Goal: Check status: Check status

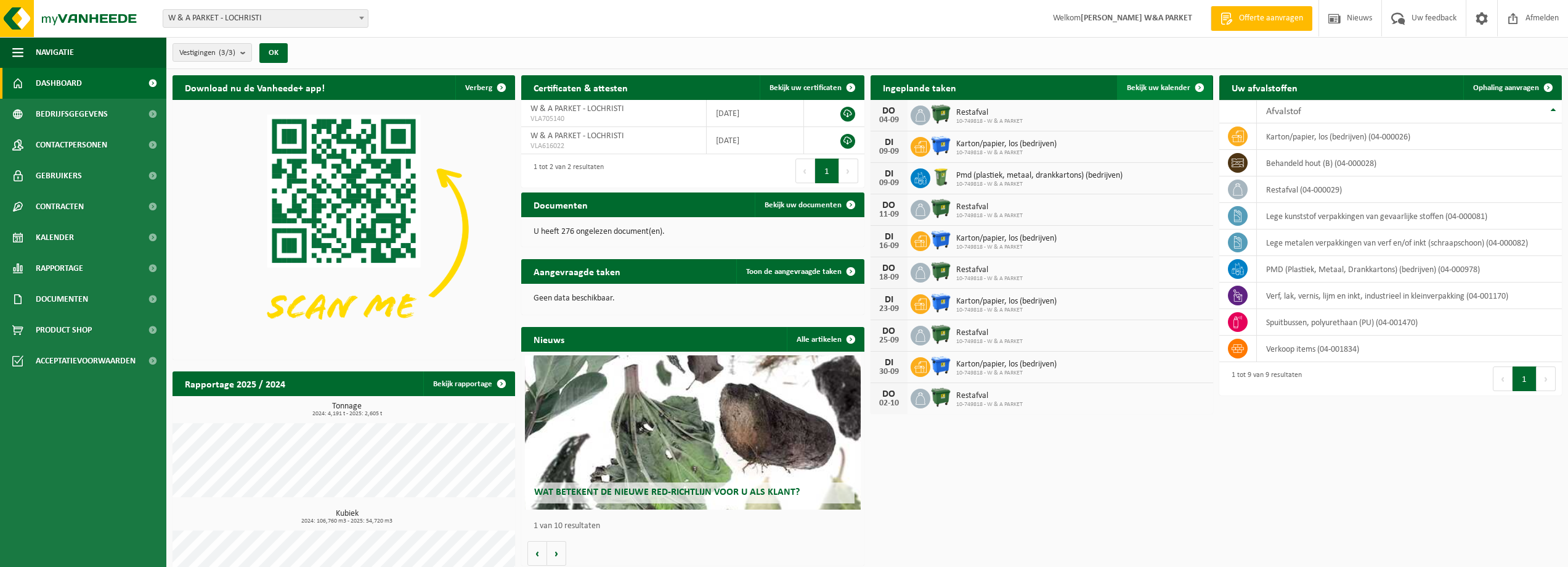
click at [1168, 90] on span "Bekijk uw kalender" at bounding box center [1158, 88] width 63 height 8
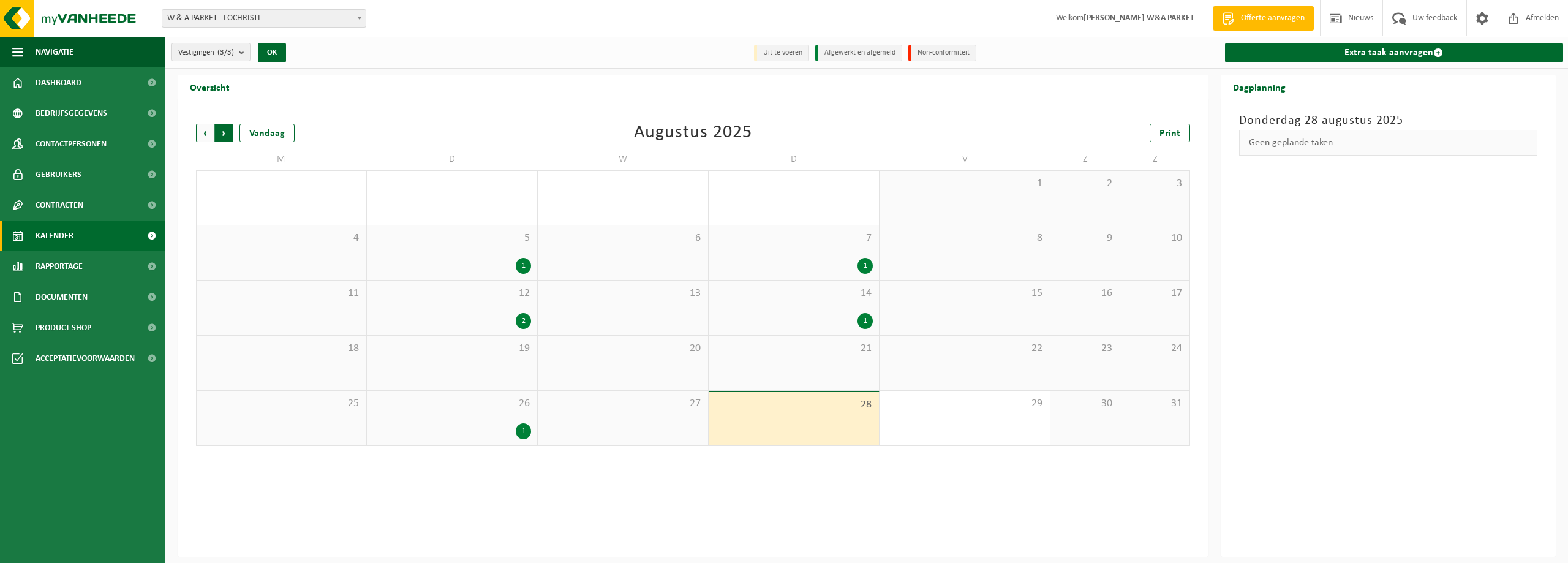
click at [205, 134] on span "Vorige" at bounding box center [205, 132] width 18 height 18
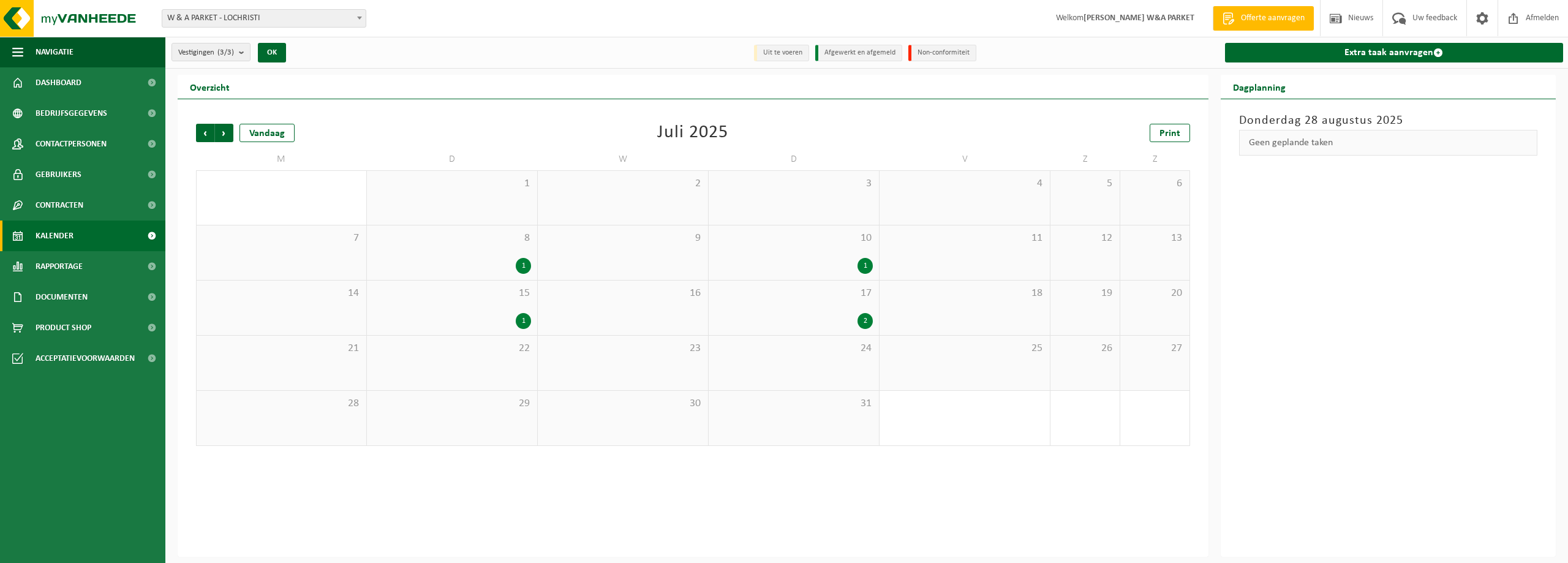
click at [867, 319] on div "2" at bounding box center [865, 321] width 16 height 16
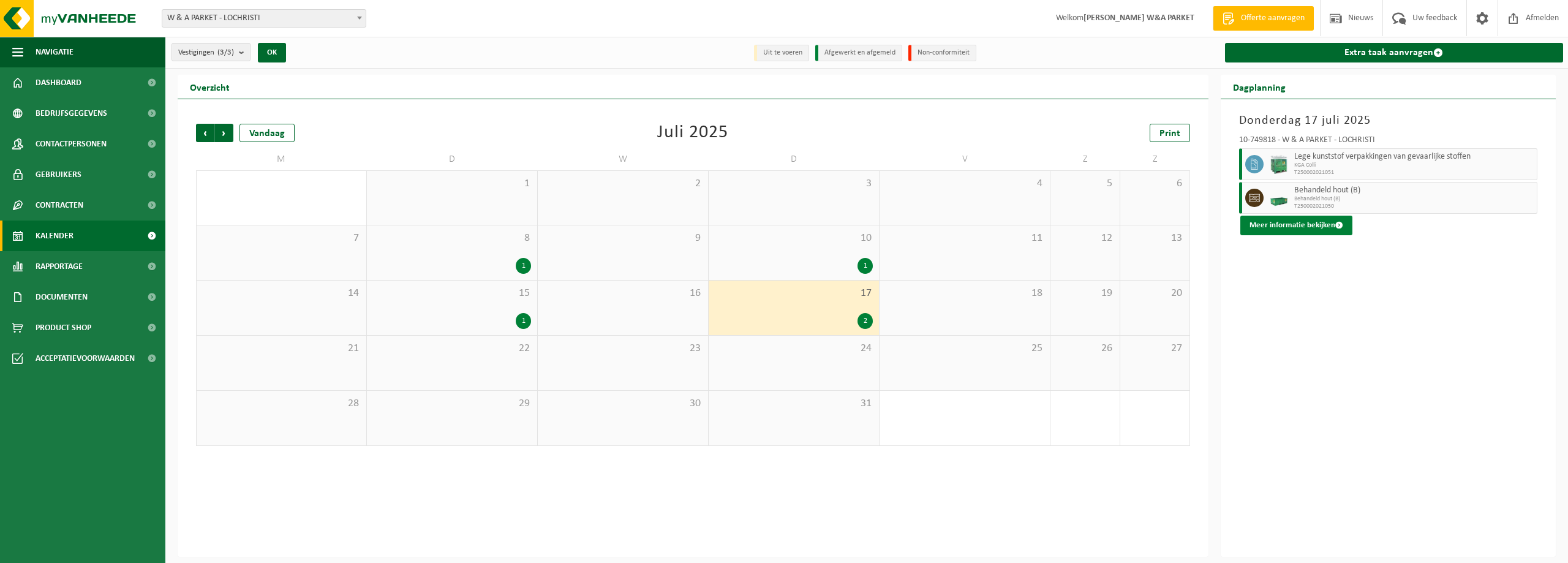
click at [1322, 228] on button "Meer informatie bekijken" at bounding box center [1297, 225] width 112 height 20
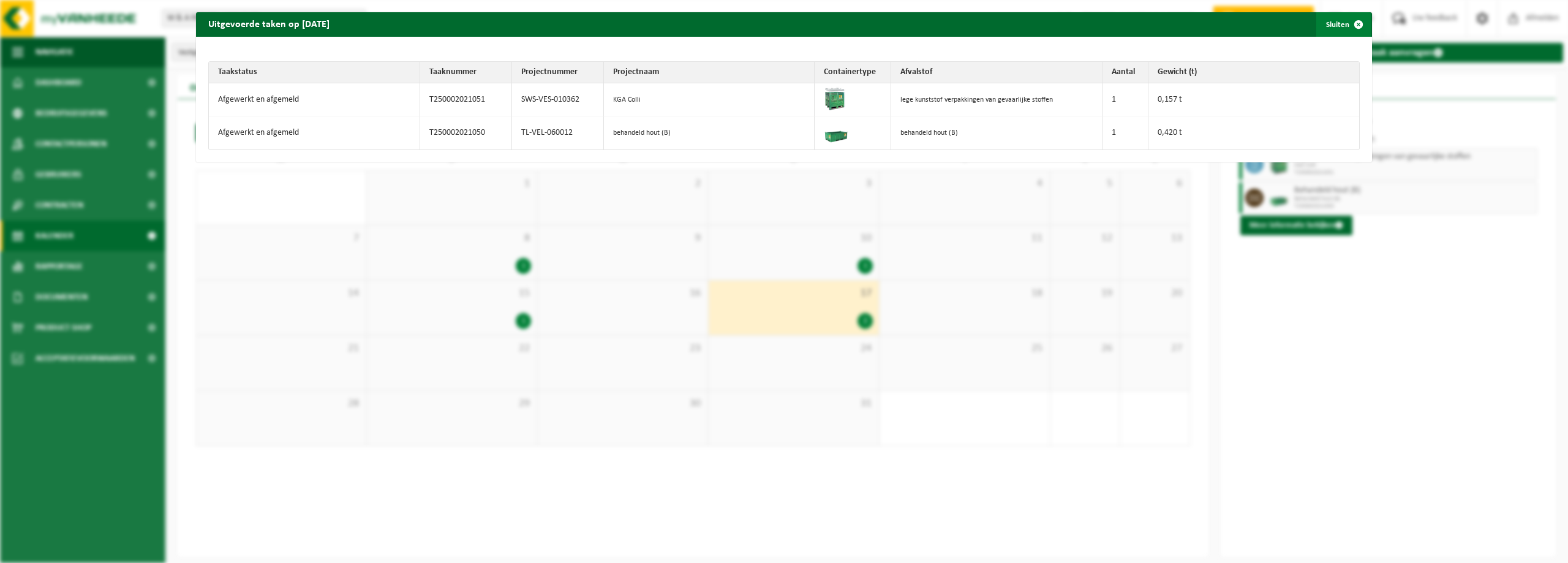
click at [1348, 27] on span "button" at bounding box center [1359, 24] width 24 height 24
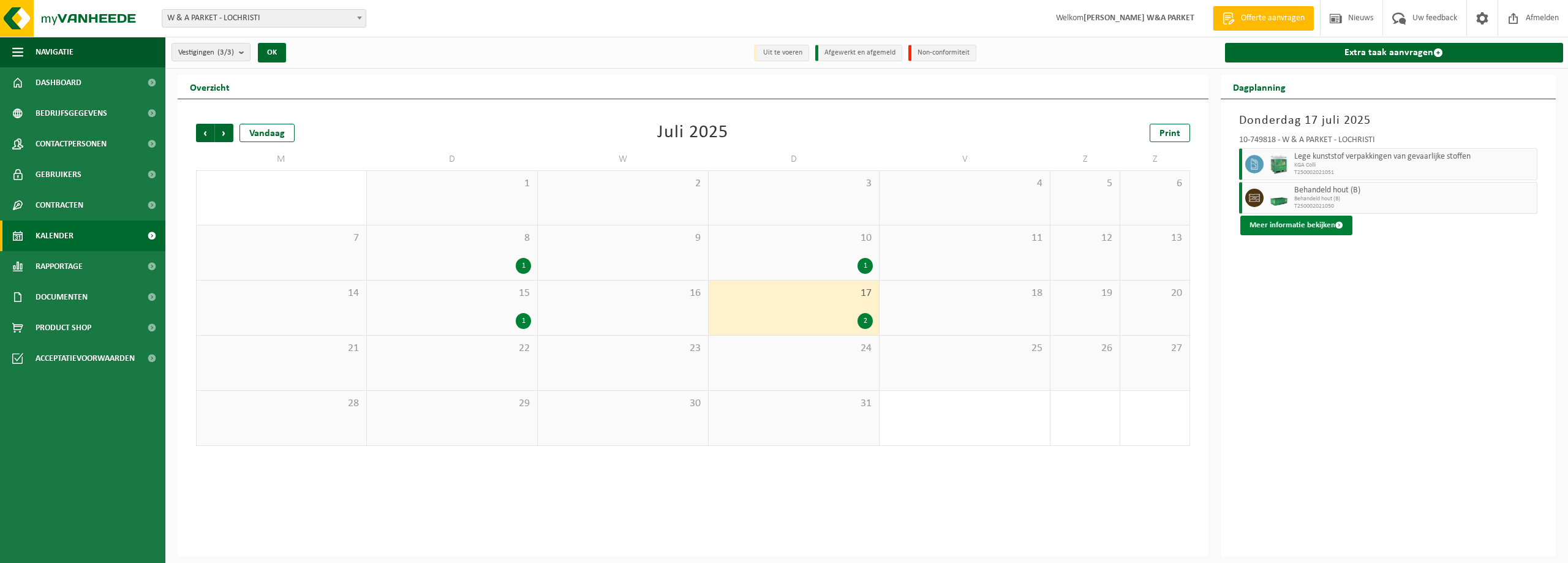
click at [1341, 223] on span at bounding box center [1339, 225] width 8 height 8
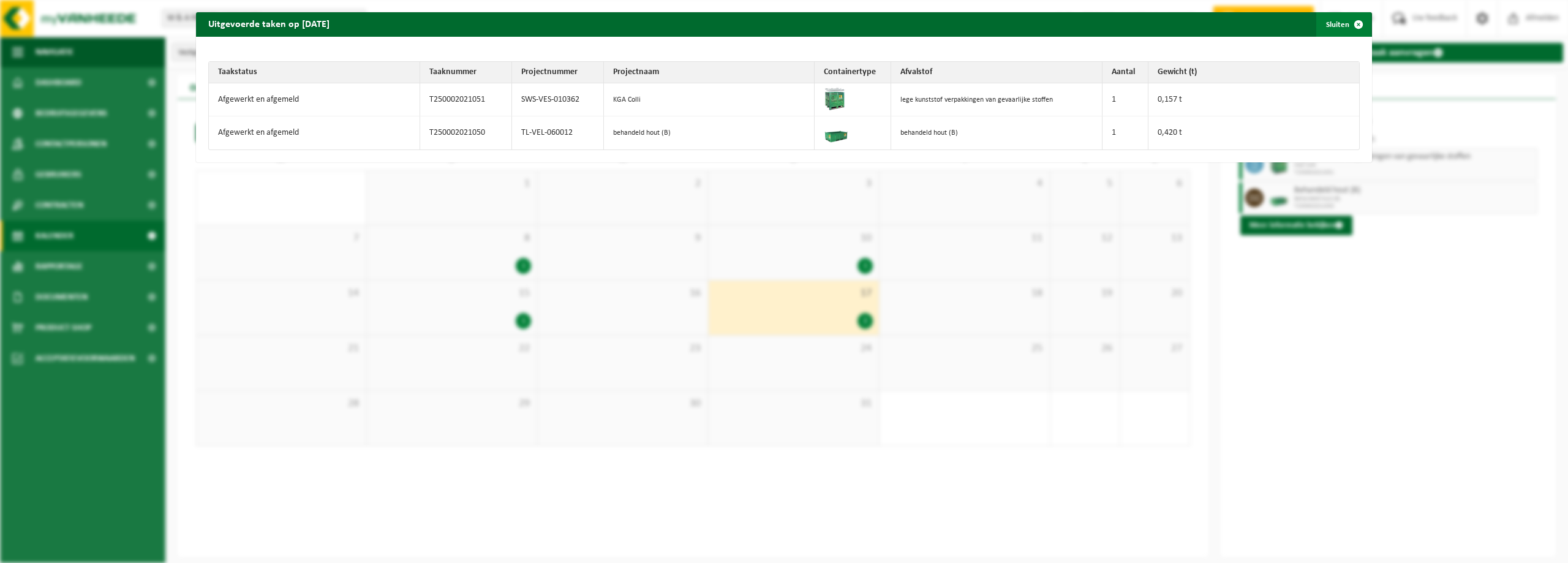
click at [1353, 25] on span "button" at bounding box center [1359, 24] width 24 height 24
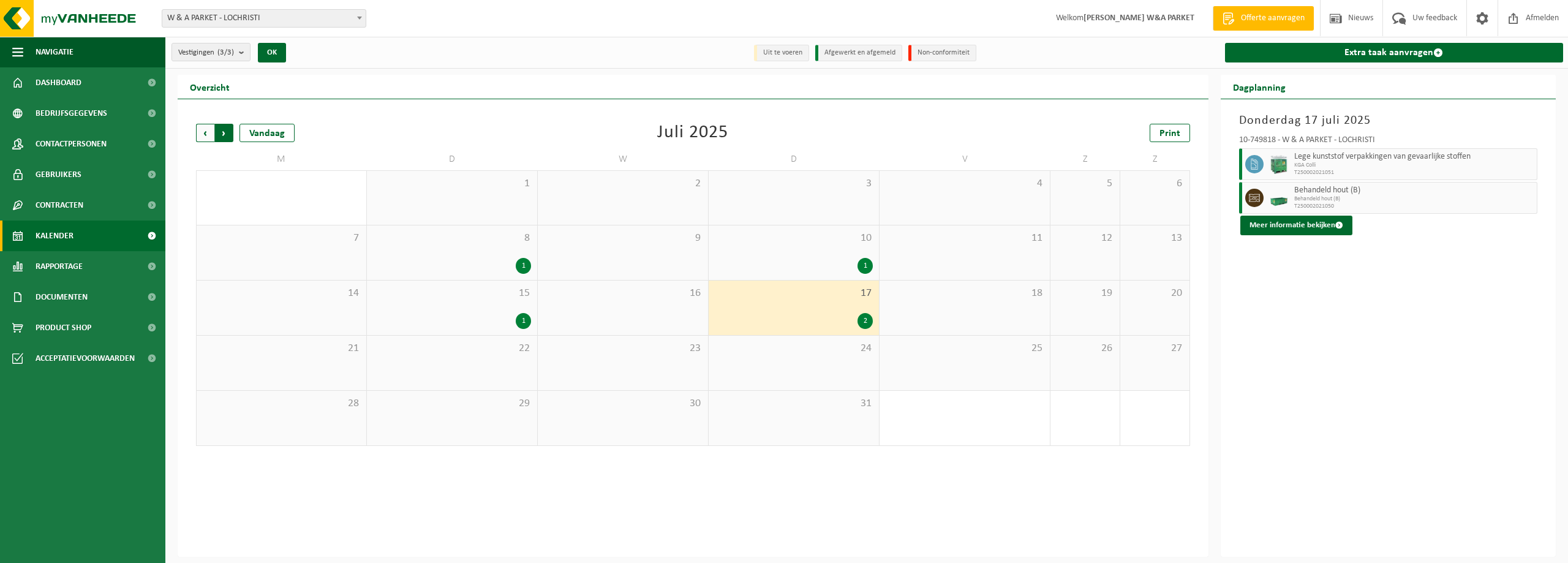
click at [207, 131] on span "Vorige" at bounding box center [205, 132] width 18 height 18
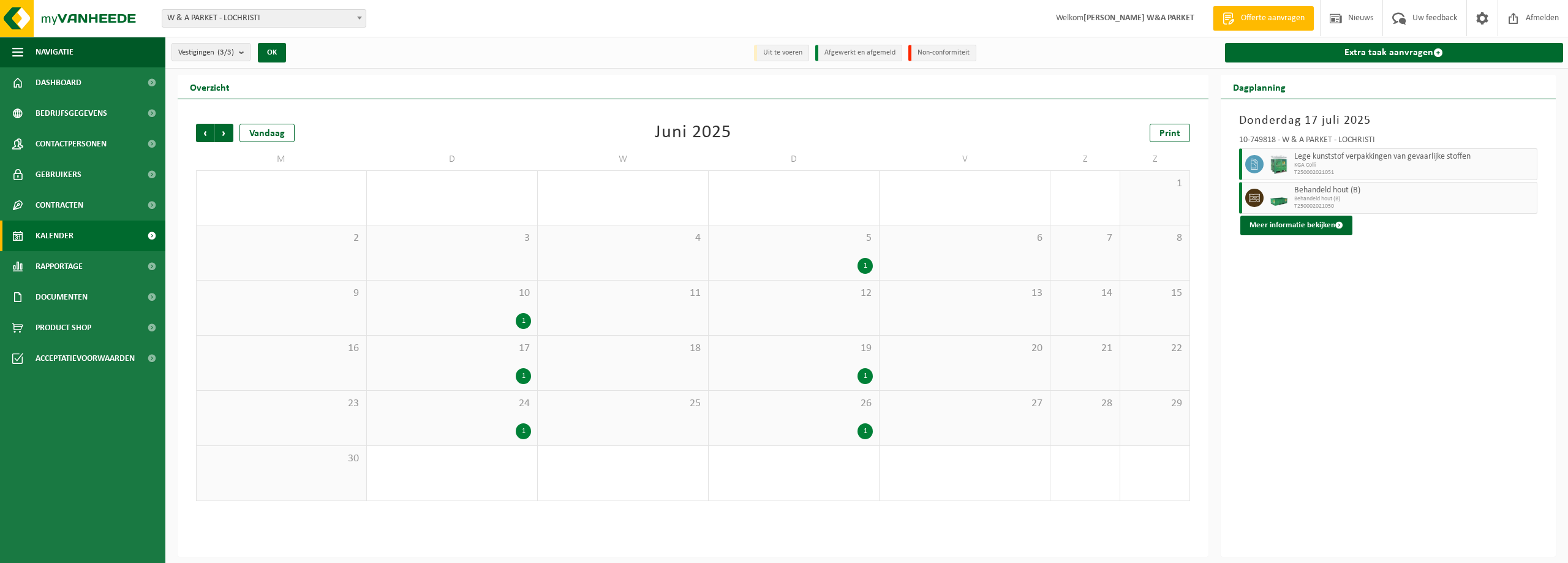
click at [207, 131] on span "Vorige" at bounding box center [205, 132] width 18 height 18
click at [521, 374] on div "2" at bounding box center [523, 376] width 16 height 16
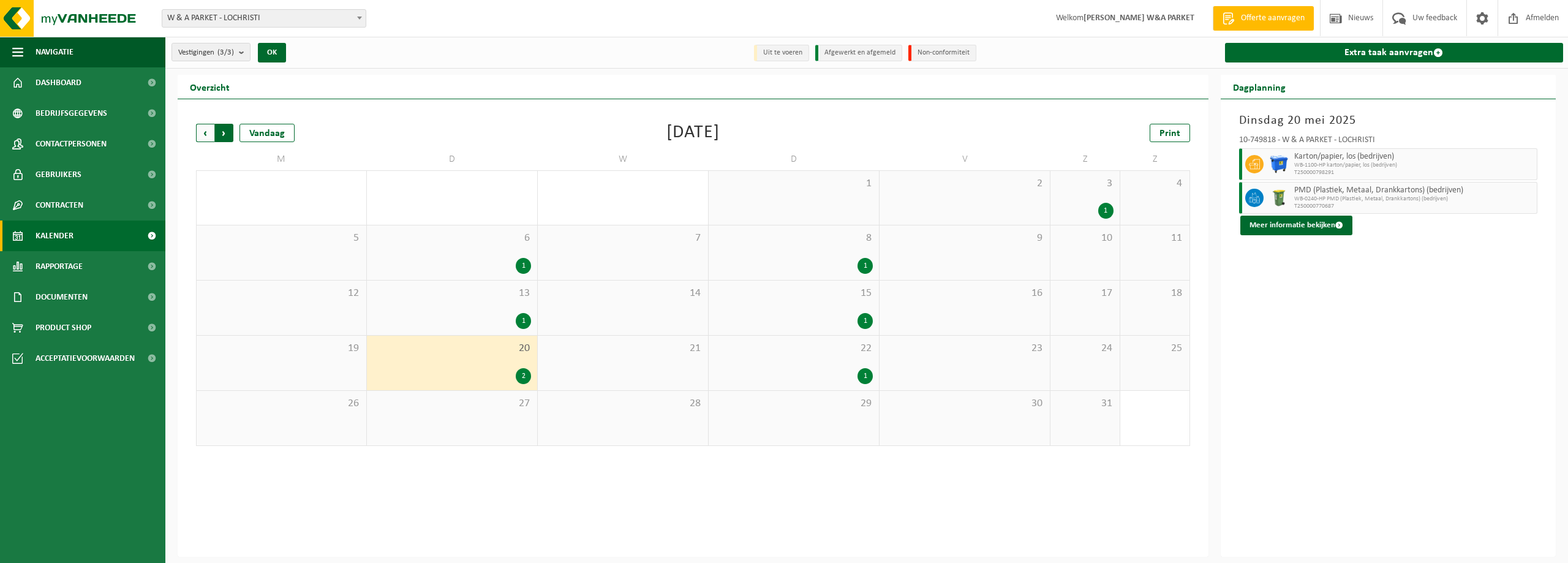
click at [205, 134] on span "Vorige" at bounding box center [205, 132] width 18 height 18
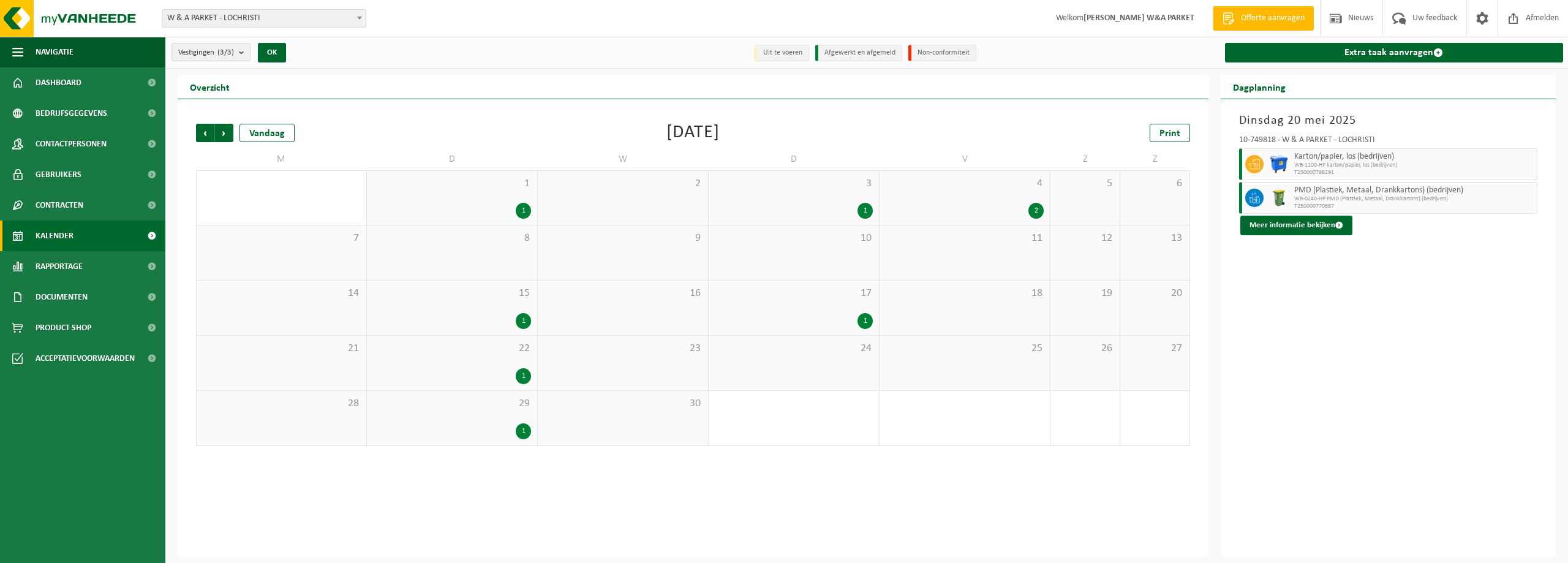
click at [205, 134] on span "Vorige" at bounding box center [205, 132] width 18 height 18
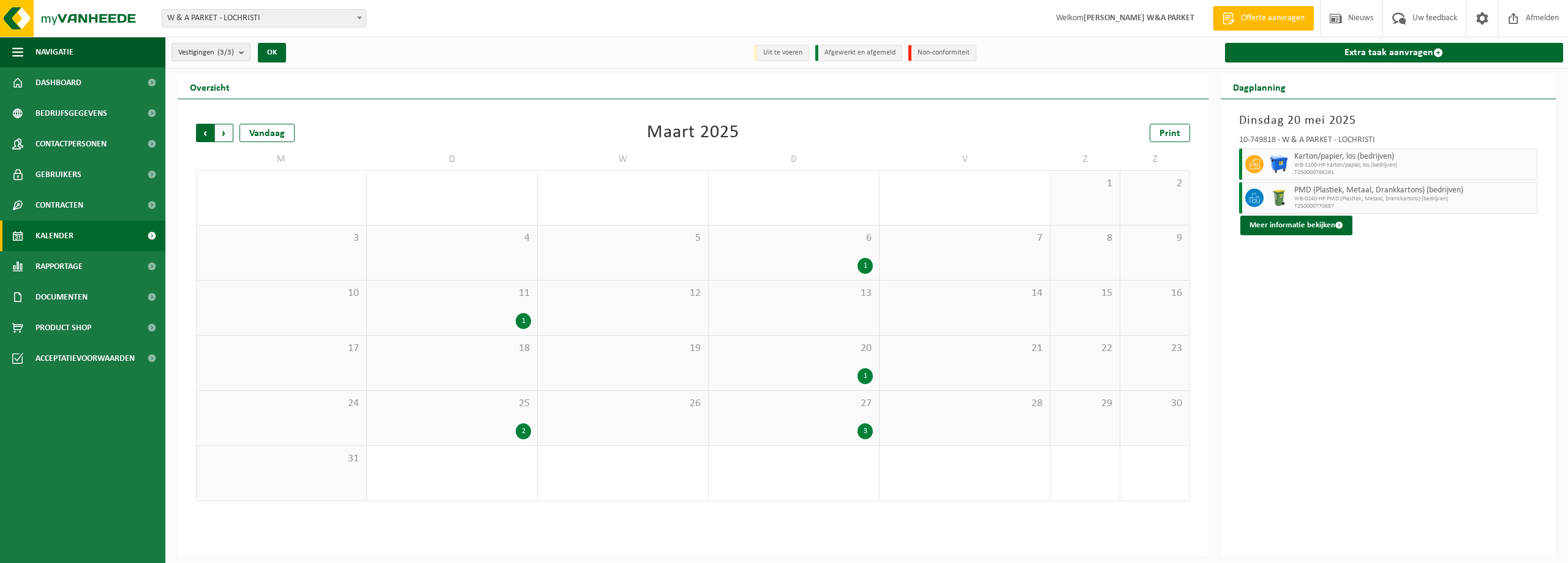
click at [224, 135] on span "Volgende" at bounding box center [224, 132] width 18 height 18
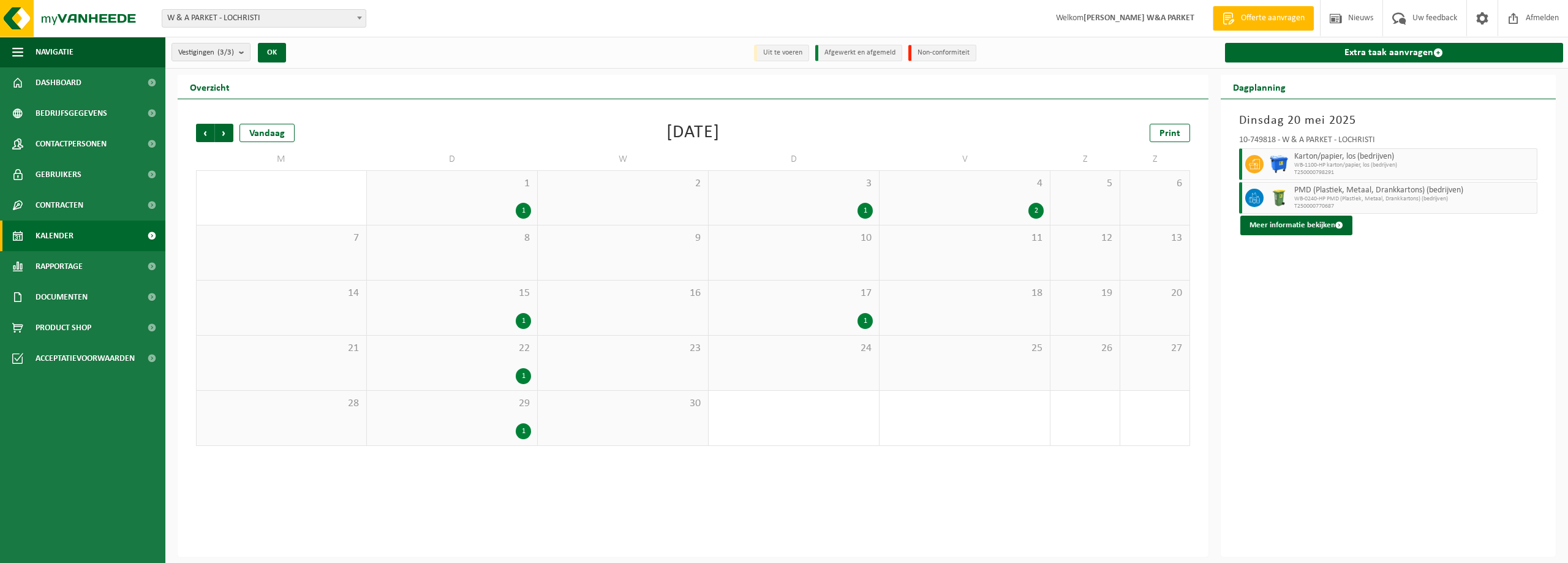
click at [1031, 213] on div "2" at bounding box center [1036, 211] width 16 height 16
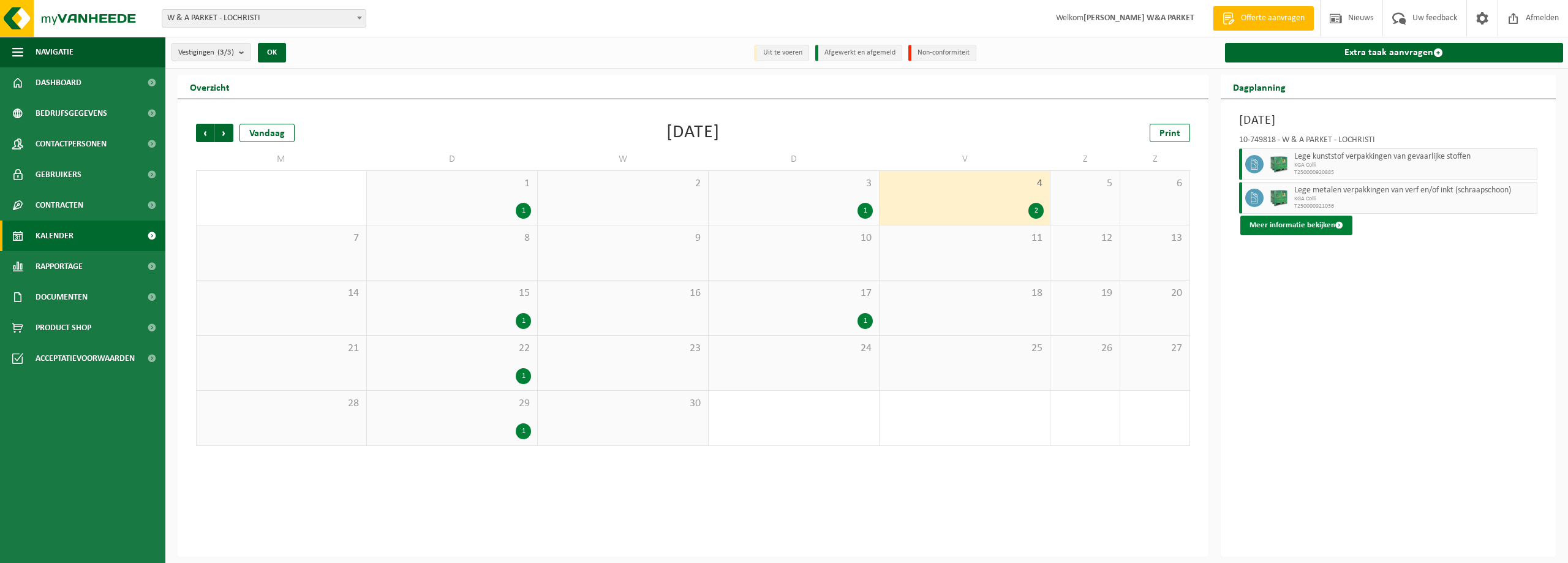
click at [1296, 227] on button "Meer informatie bekijken" at bounding box center [1297, 225] width 112 height 20
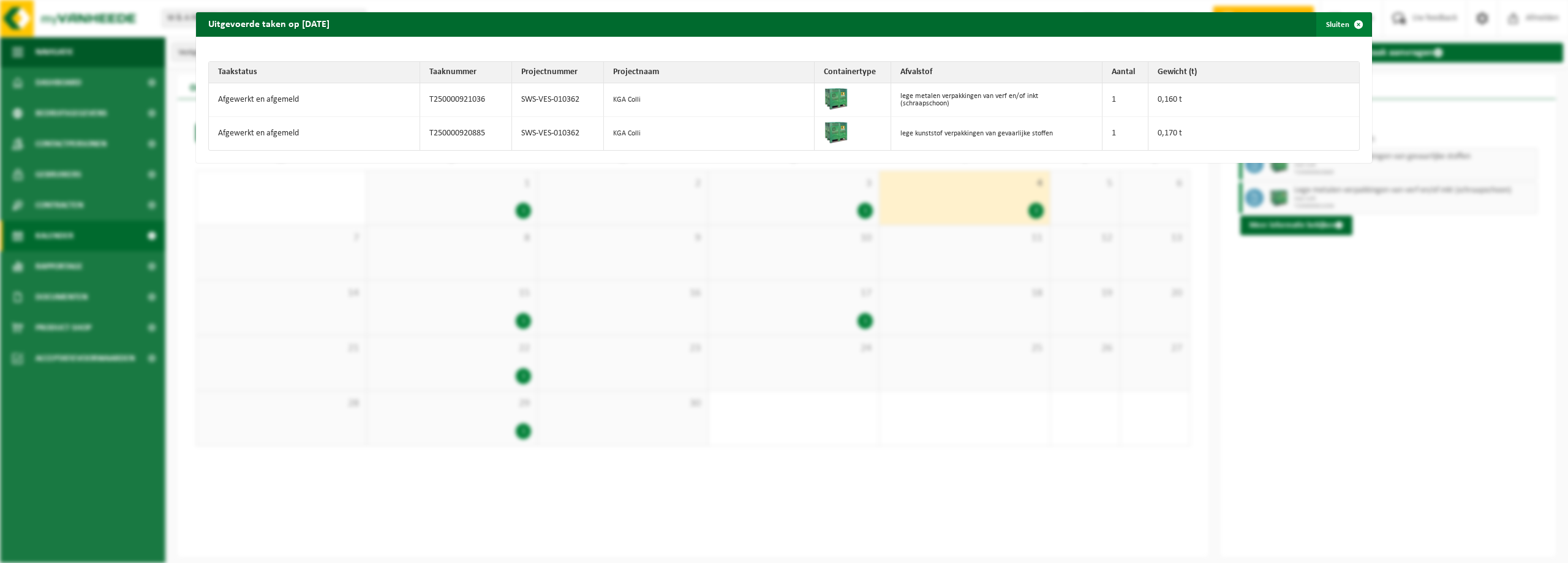
click at [1348, 23] on span "button" at bounding box center [1359, 24] width 24 height 24
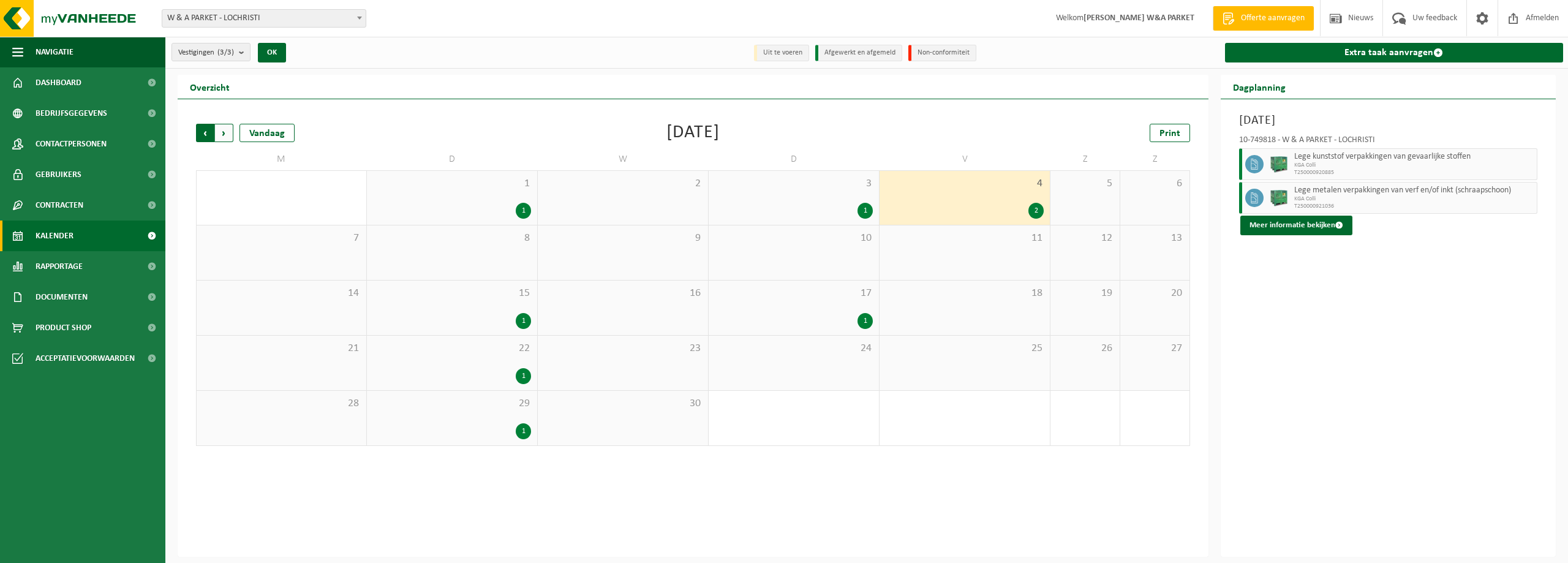
click at [222, 135] on span "Volgende" at bounding box center [224, 132] width 18 height 18
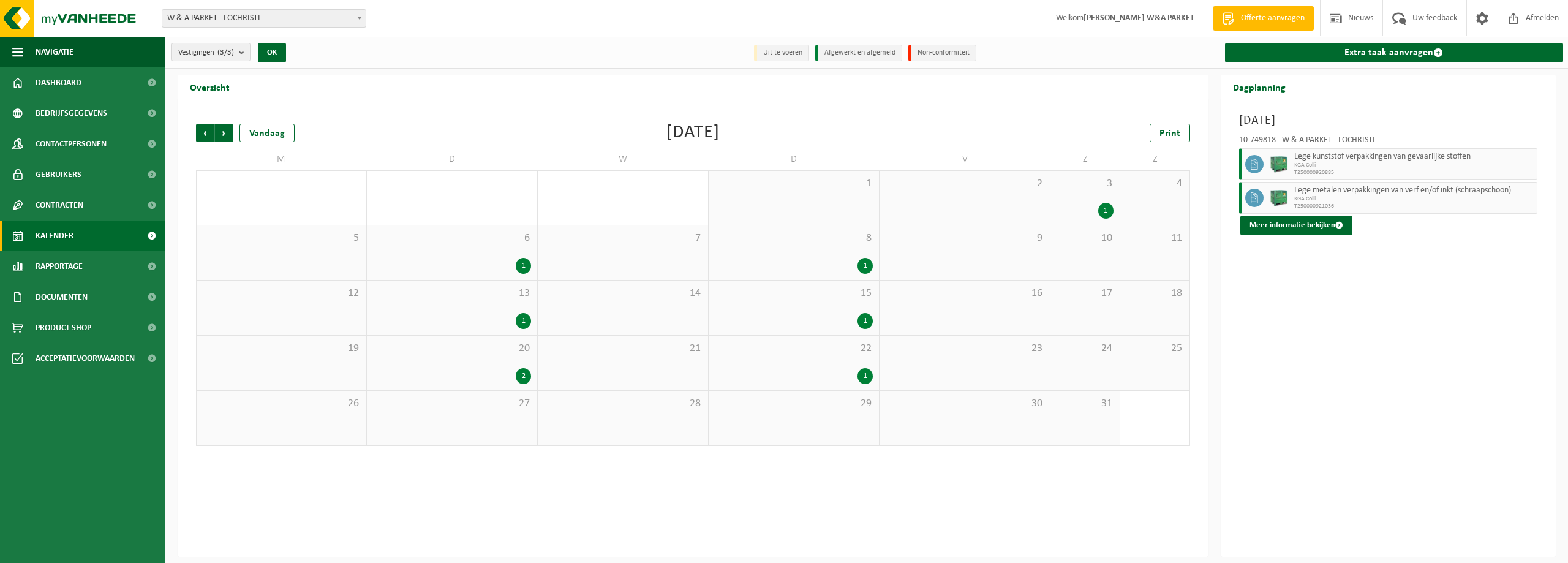
click at [222, 135] on span "Volgende" at bounding box center [224, 132] width 18 height 18
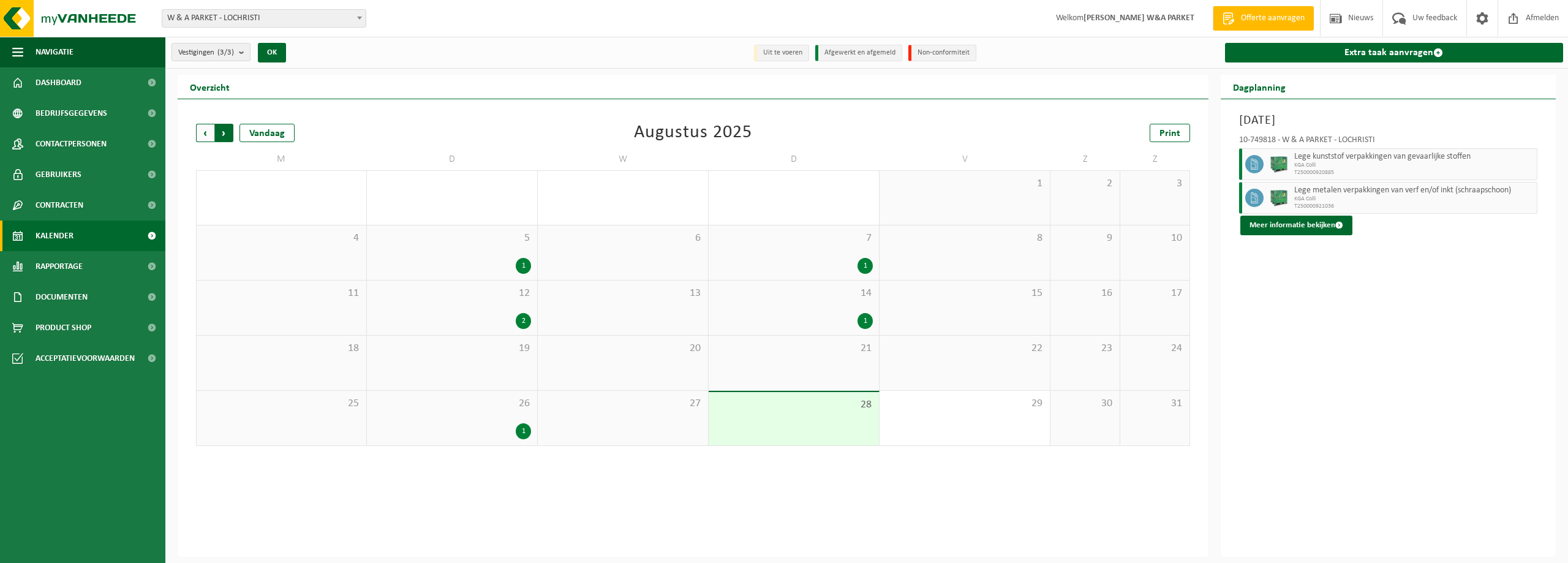
click at [212, 135] on span "Vorige" at bounding box center [205, 132] width 18 height 18
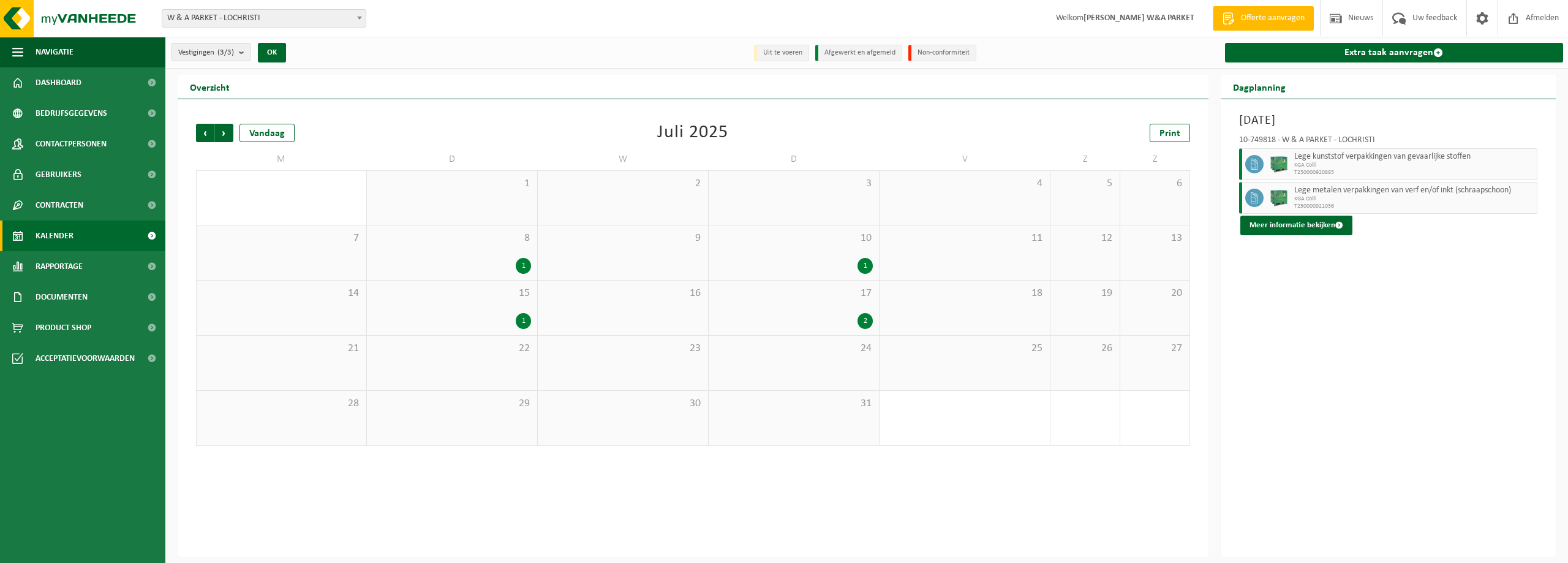
click at [868, 319] on div "2" at bounding box center [865, 321] width 16 height 16
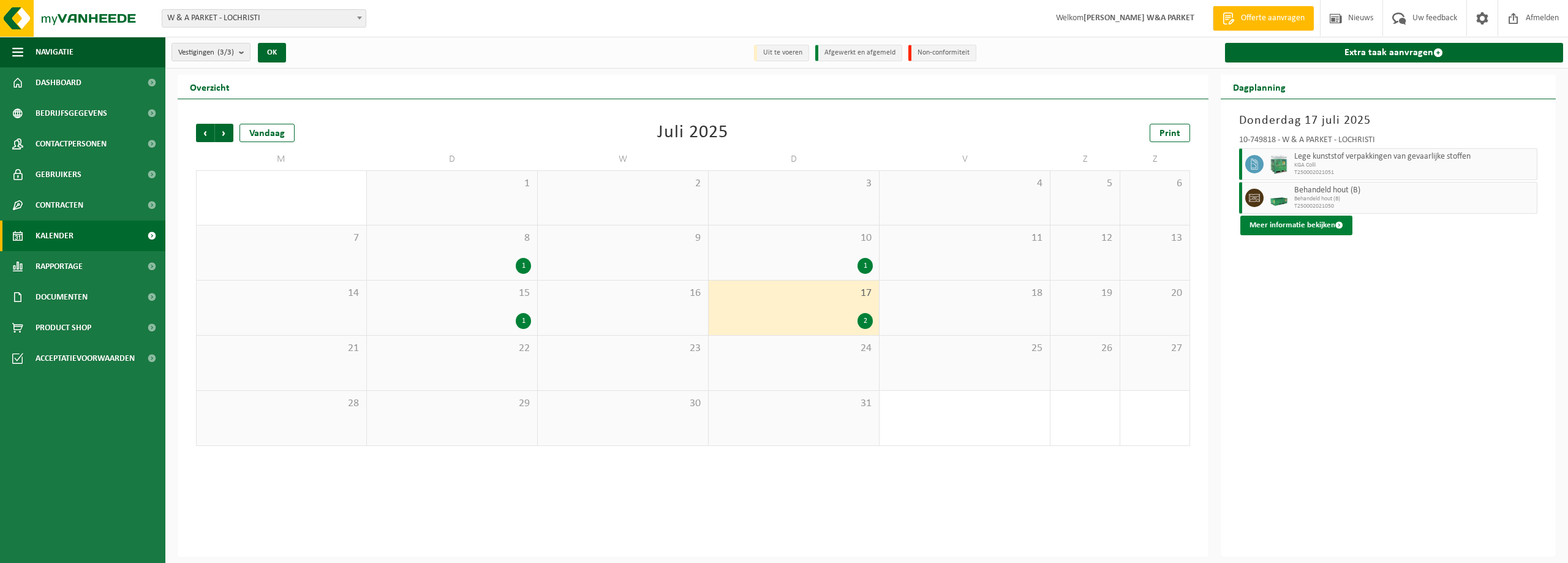
click at [1305, 226] on button "Meer informatie bekijken" at bounding box center [1297, 225] width 112 height 20
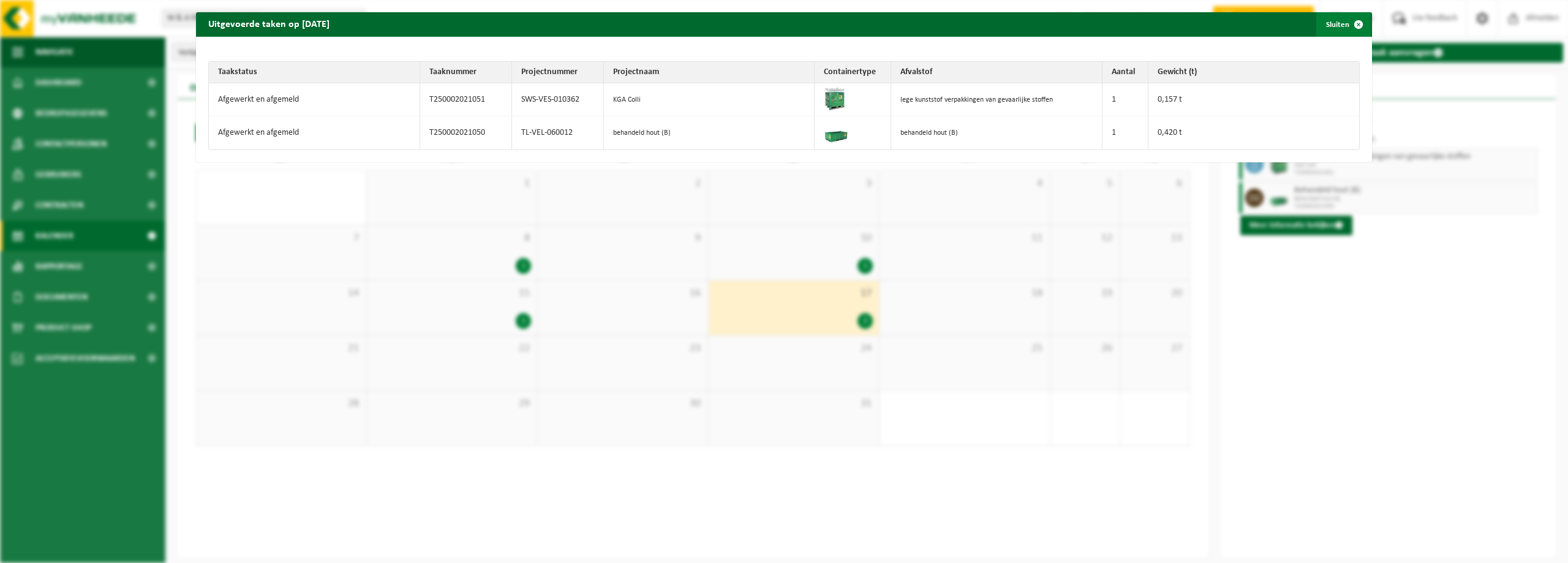
click at [1353, 24] on span "button" at bounding box center [1359, 24] width 24 height 24
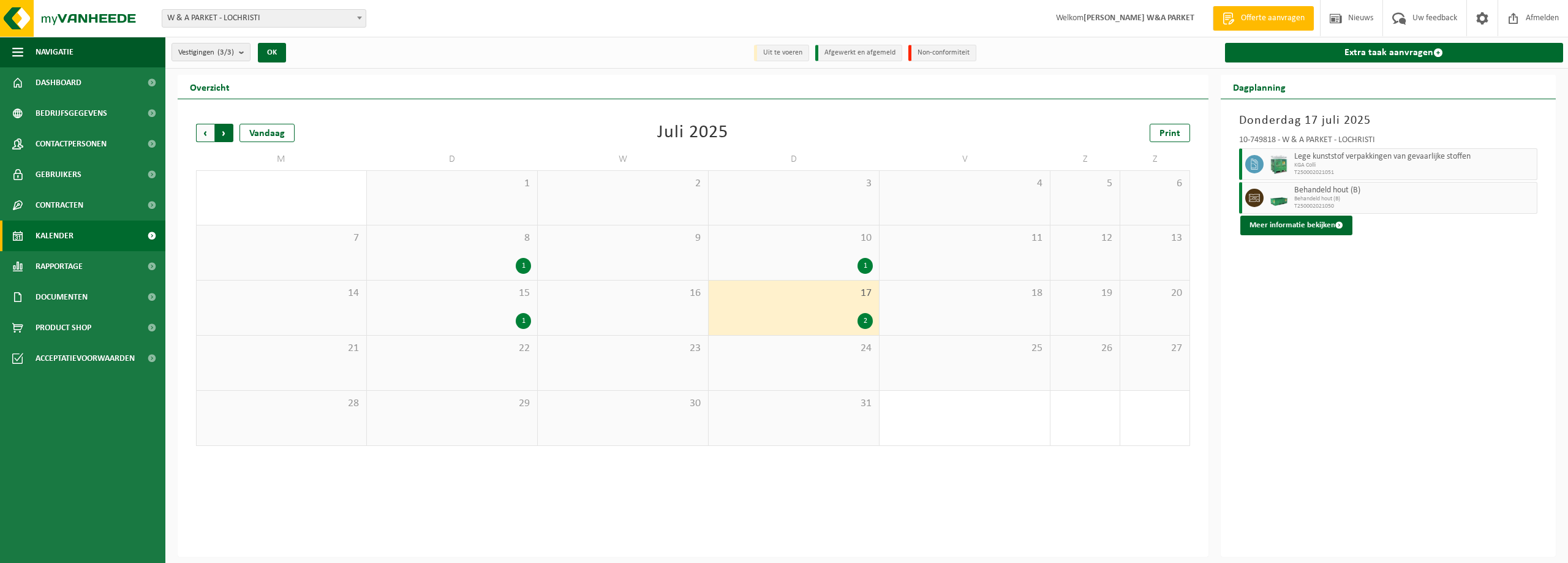
click at [205, 134] on span "Vorige" at bounding box center [205, 132] width 18 height 18
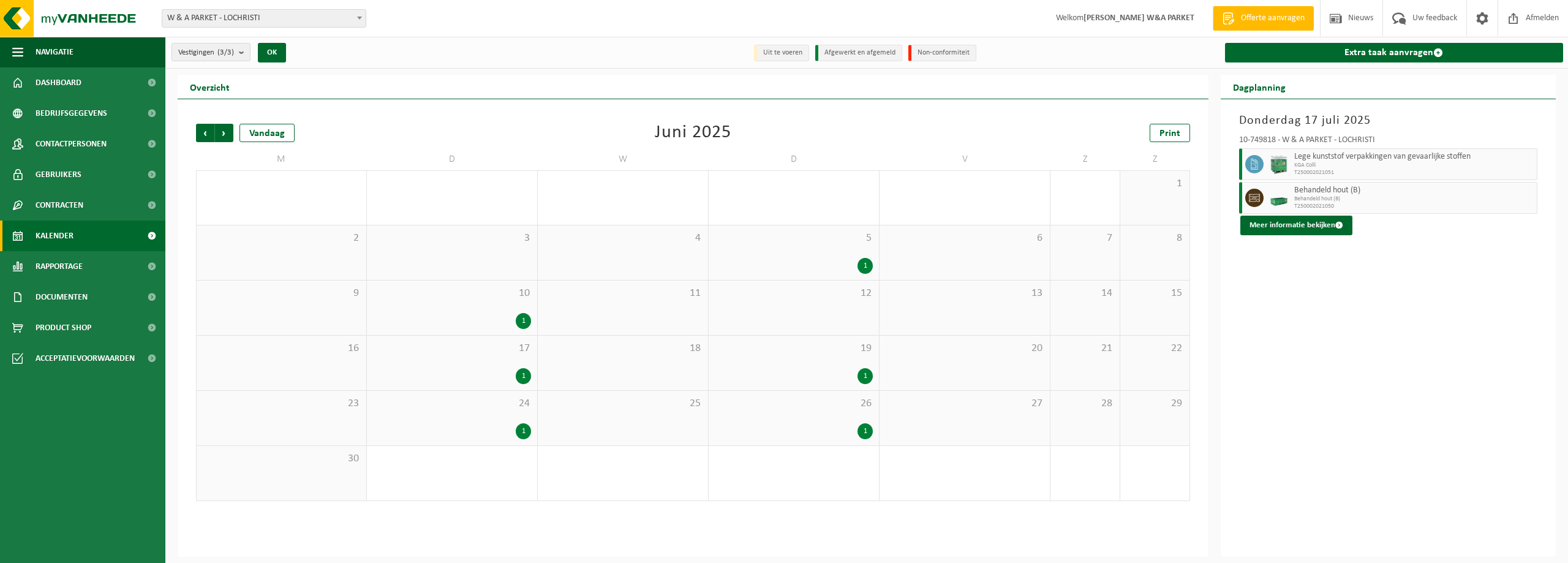
click at [205, 134] on span "Vorige" at bounding box center [205, 132] width 18 height 18
click at [868, 429] on div "3" at bounding box center [865, 431] width 16 height 16
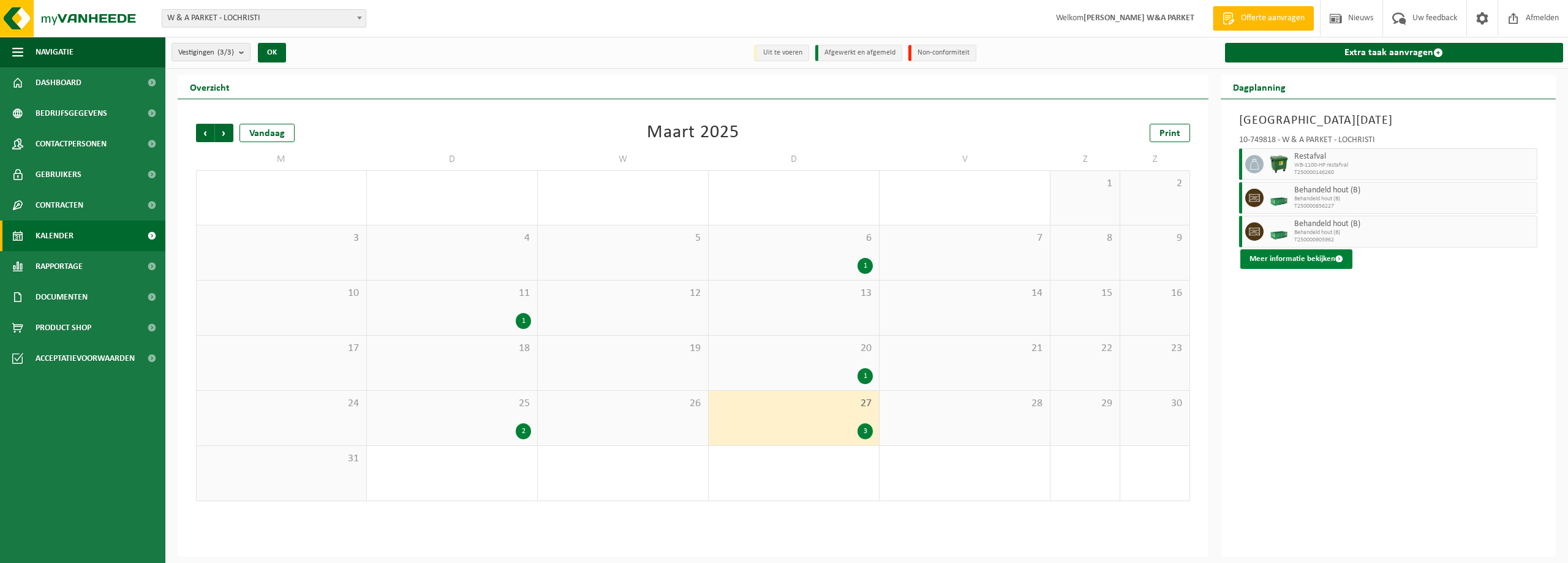
click at [1311, 255] on button "Meer informatie bekijken" at bounding box center [1297, 259] width 112 height 20
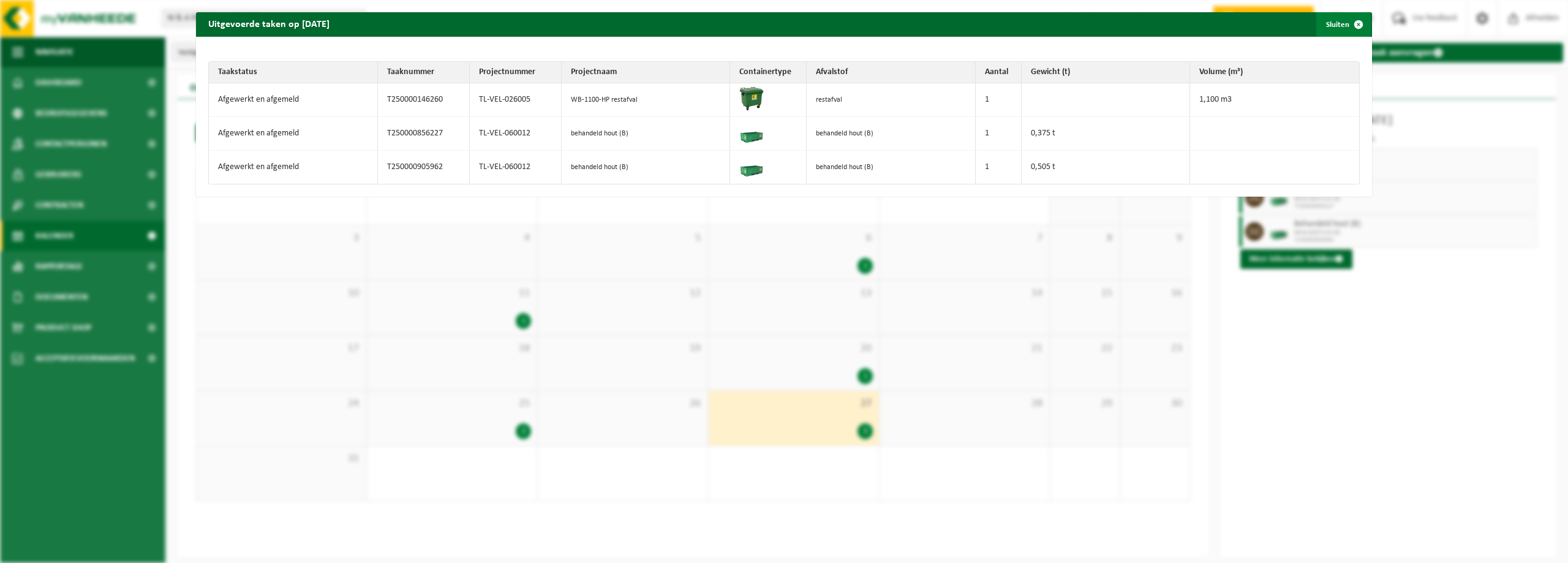
click at [1354, 24] on span "button" at bounding box center [1359, 24] width 24 height 24
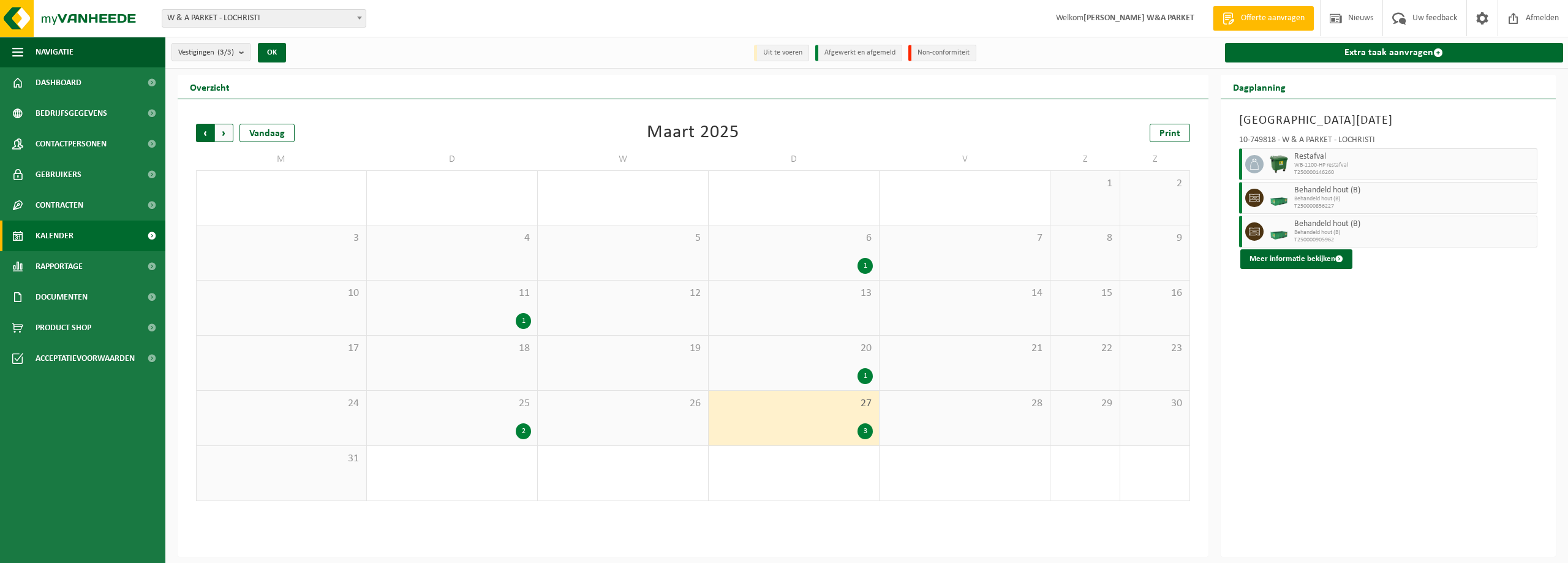
click at [224, 132] on span "Volgende" at bounding box center [224, 132] width 18 height 18
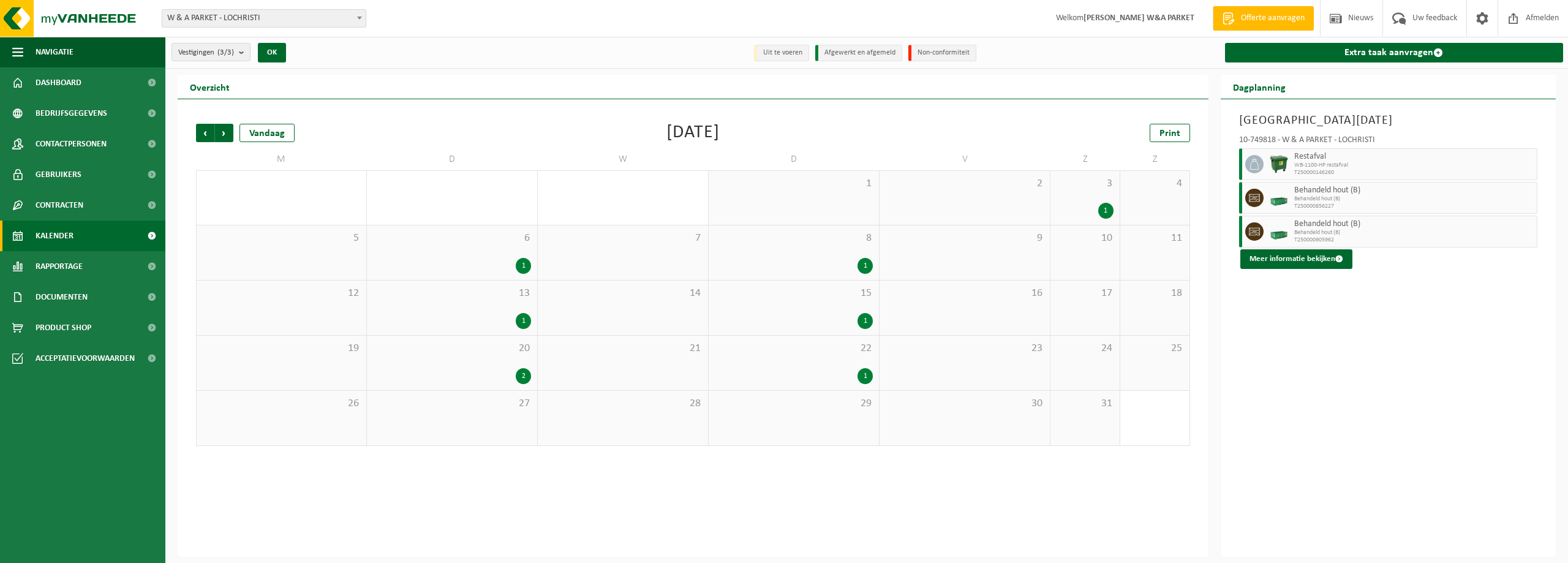
click at [224, 132] on span "Volgende" at bounding box center [224, 132] width 18 height 18
click at [224, 131] on span "Volgende" at bounding box center [224, 132] width 18 height 18
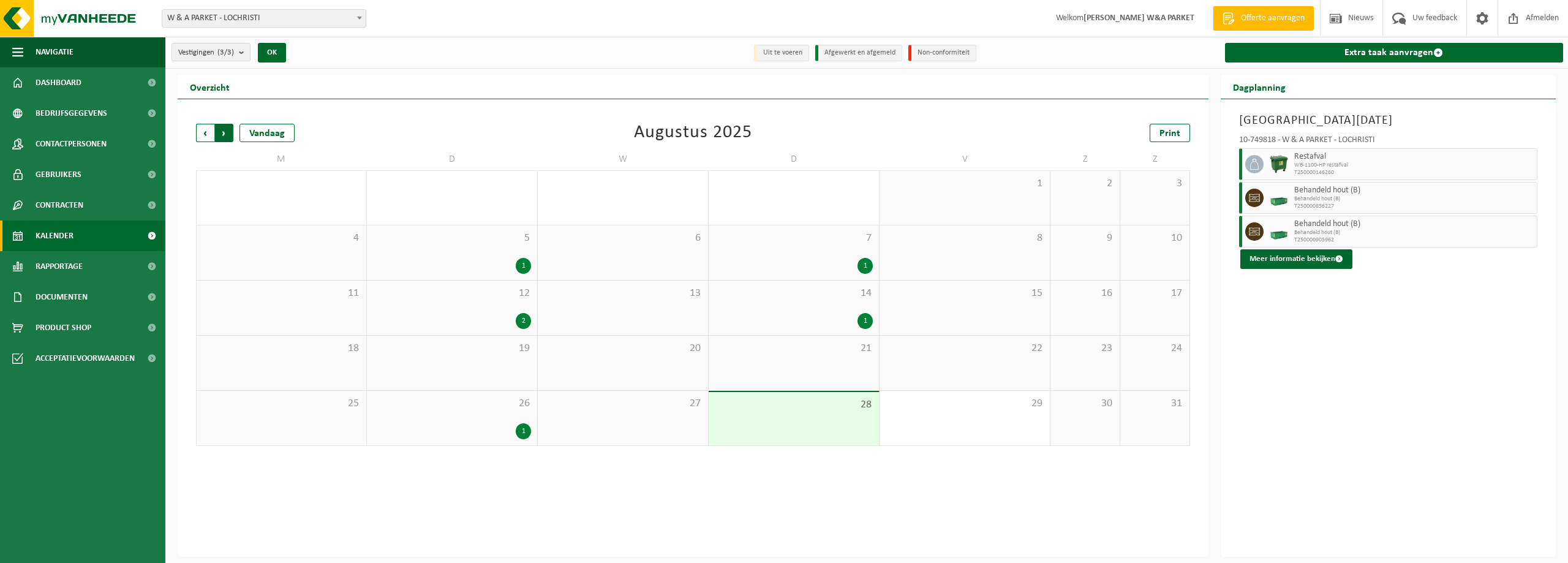
click at [205, 134] on span "Vorige" at bounding box center [205, 132] width 18 height 18
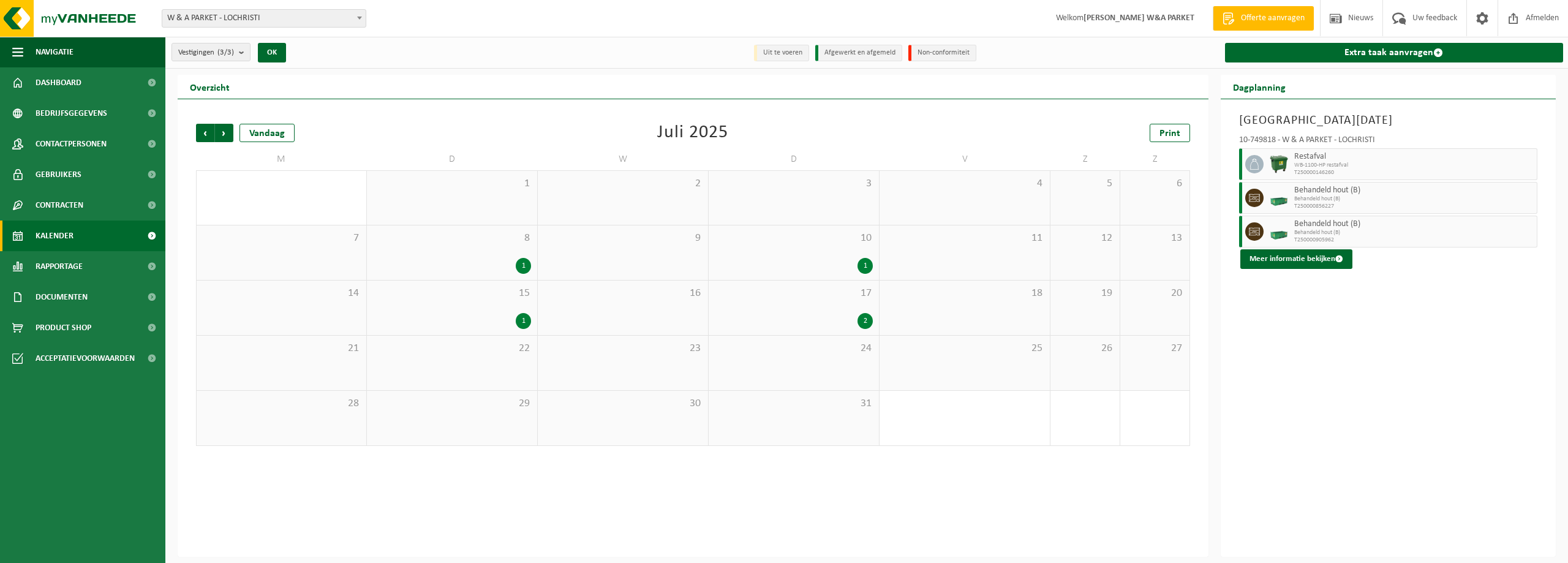
click at [851, 322] on div "2" at bounding box center [794, 321] width 158 height 16
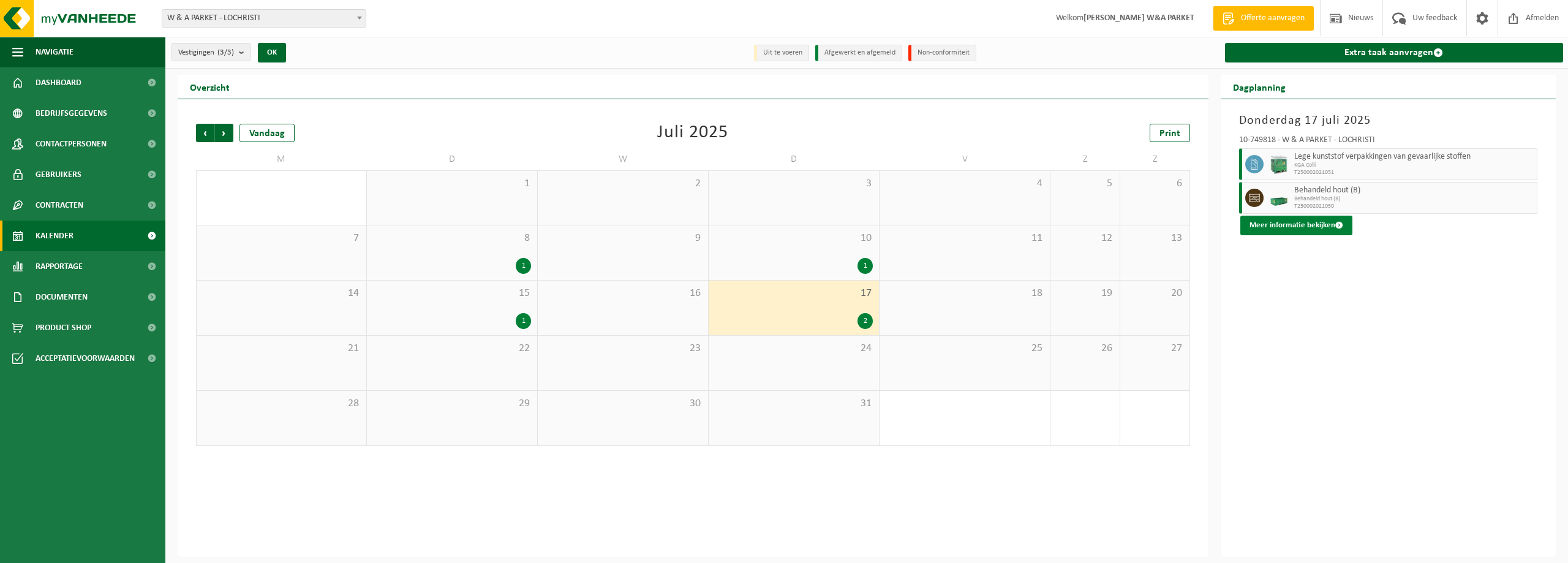
click at [1332, 225] on button "Meer informatie bekijken" at bounding box center [1297, 225] width 112 height 20
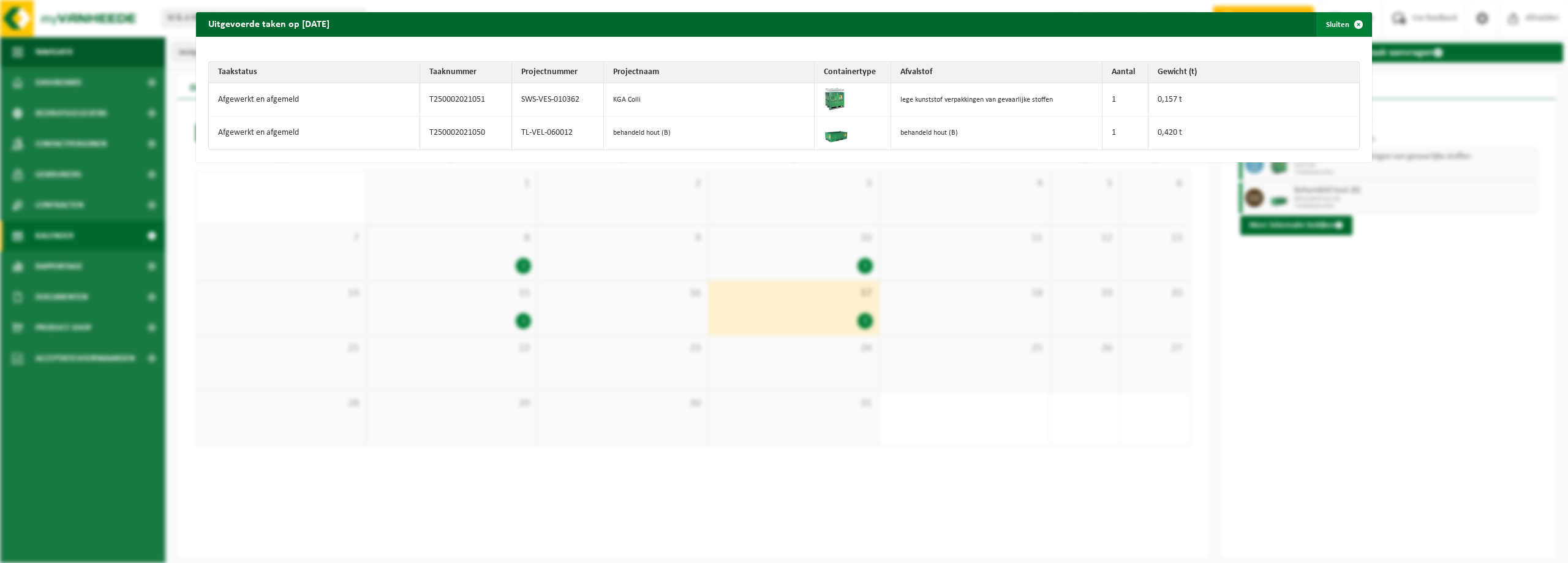
click at [1353, 23] on span "button" at bounding box center [1359, 24] width 24 height 24
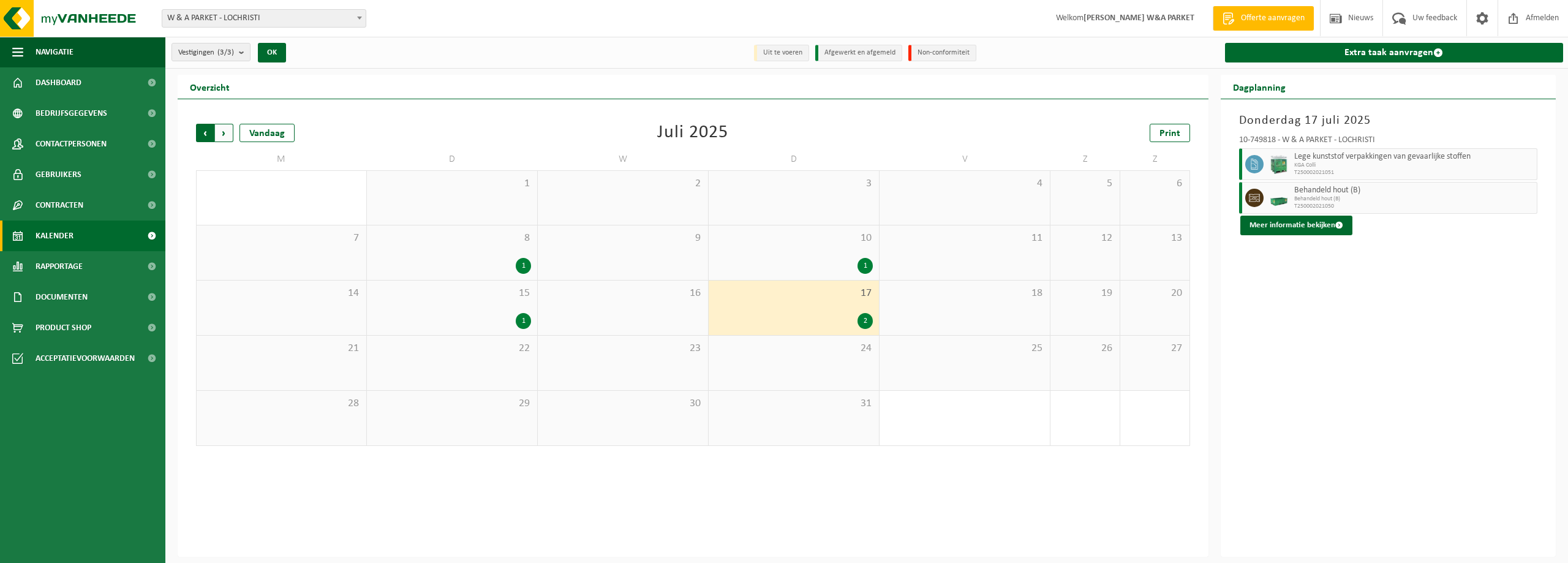
click at [226, 130] on span "Volgende" at bounding box center [224, 132] width 18 height 18
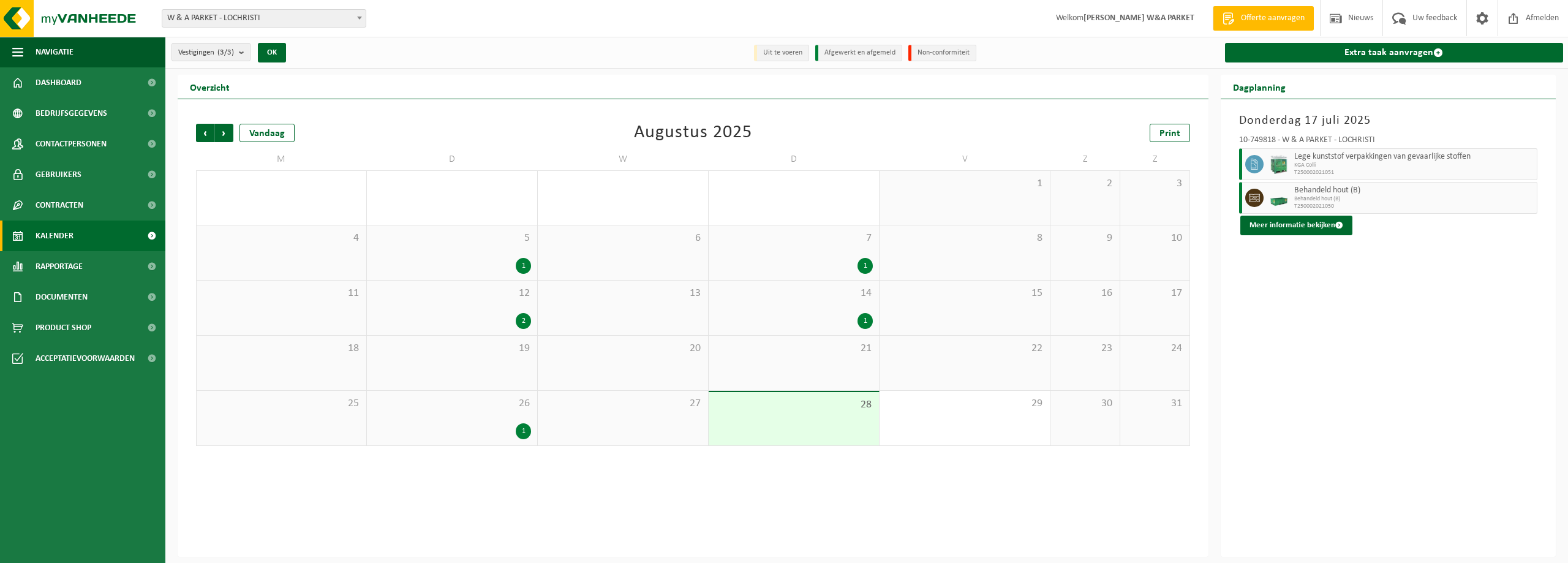
click at [226, 130] on span "Volgende" at bounding box center [224, 132] width 18 height 18
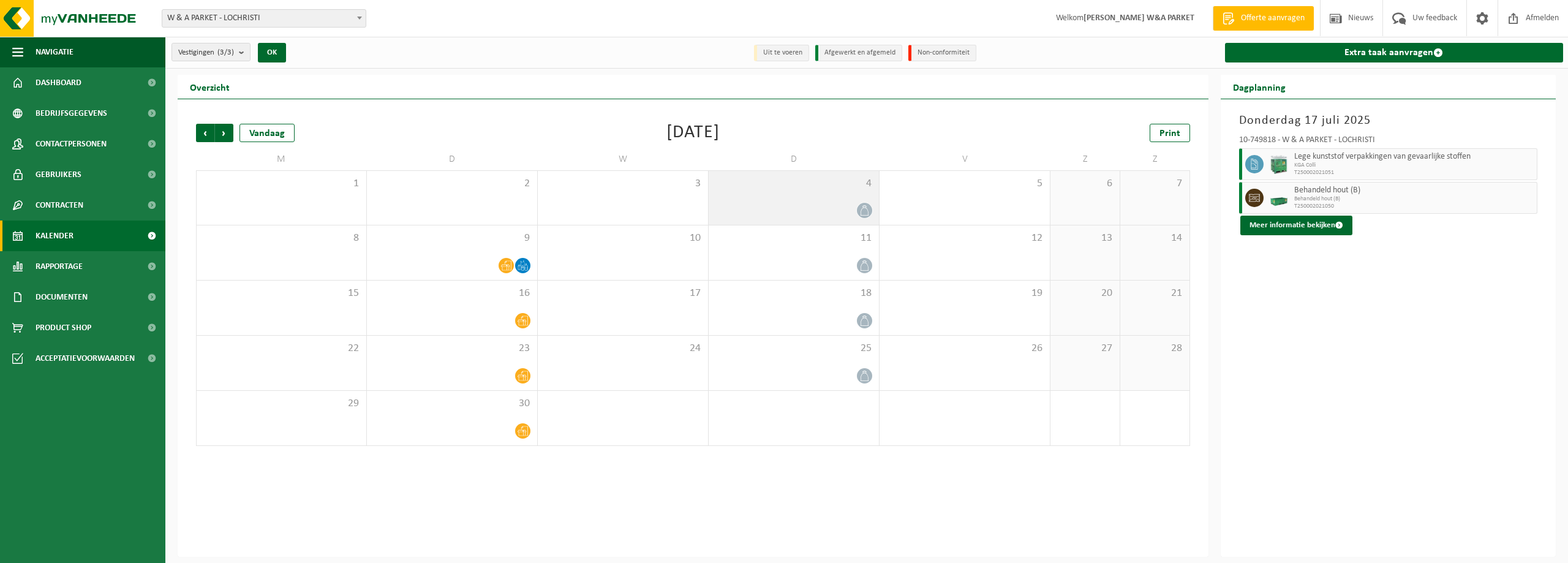
click at [863, 209] on icon at bounding box center [864, 210] width 10 height 10
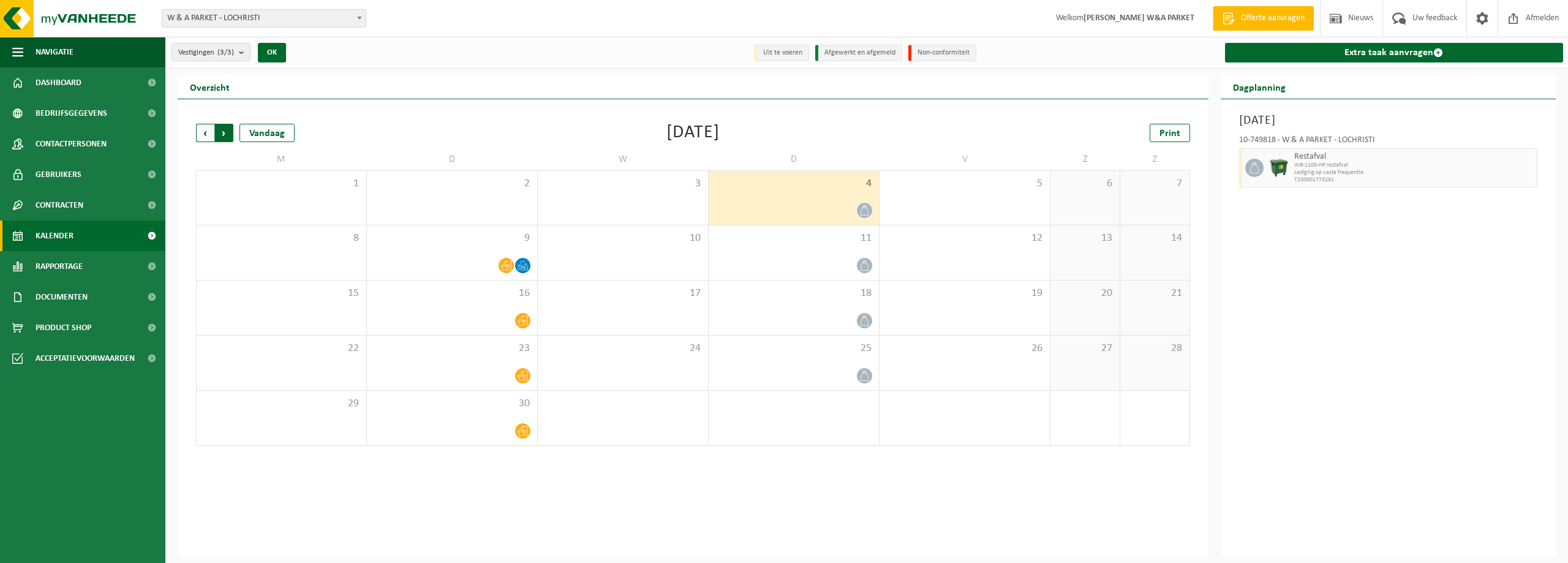
click at [207, 135] on span "Vorige" at bounding box center [205, 132] width 18 height 18
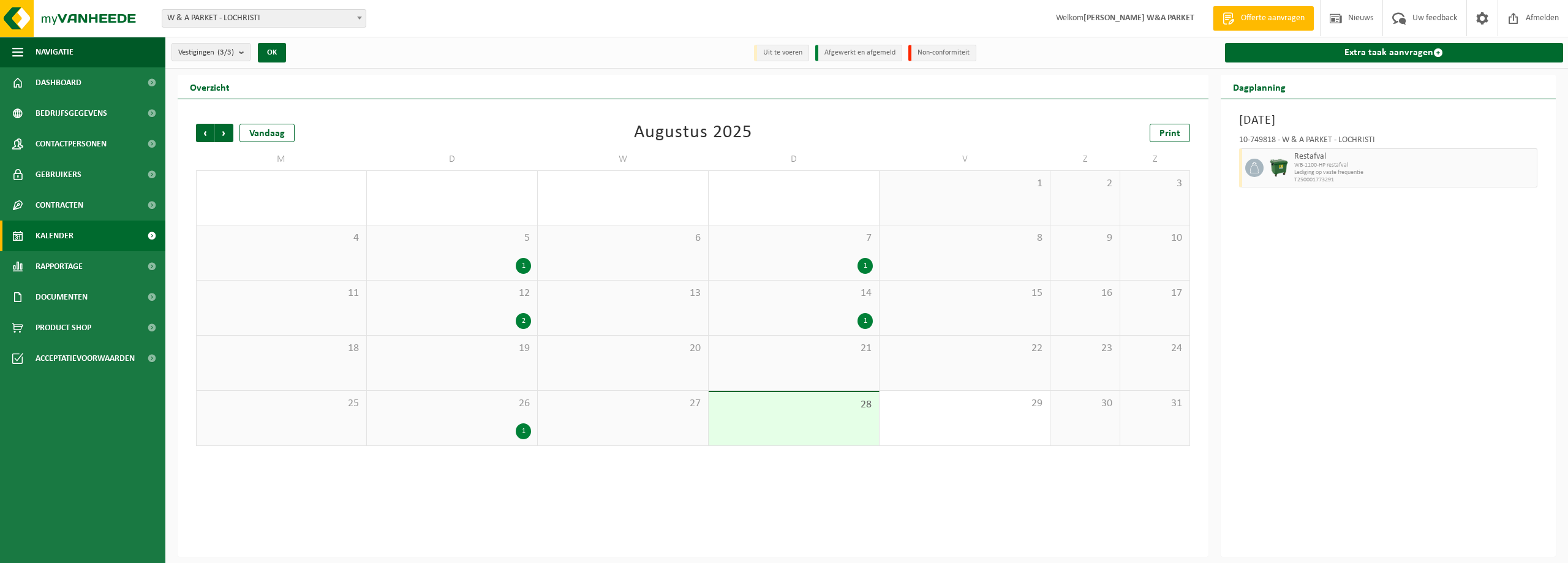
click at [867, 264] on div "1" at bounding box center [865, 266] width 16 height 16
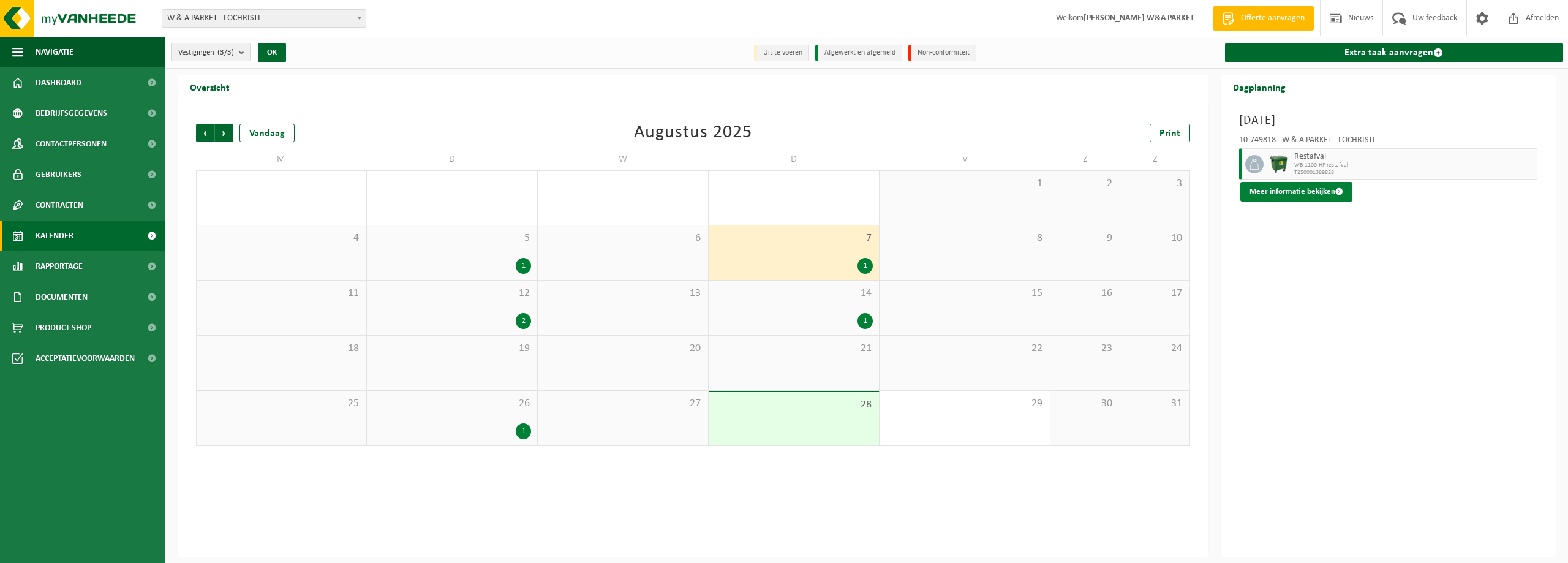
click at [1295, 194] on button "Meer informatie bekijken" at bounding box center [1297, 191] width 112 height 20
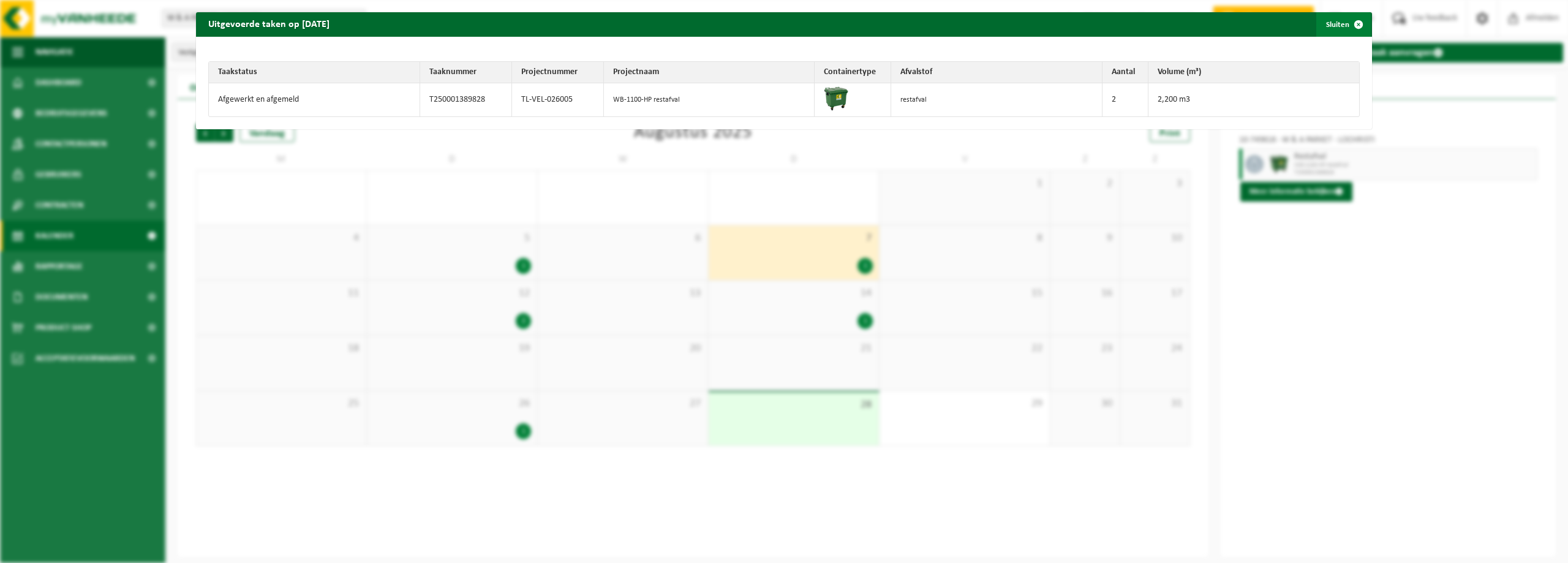
click at [1349, 20] on span "button" at bounding box center [1359, 24] width 24 height 24
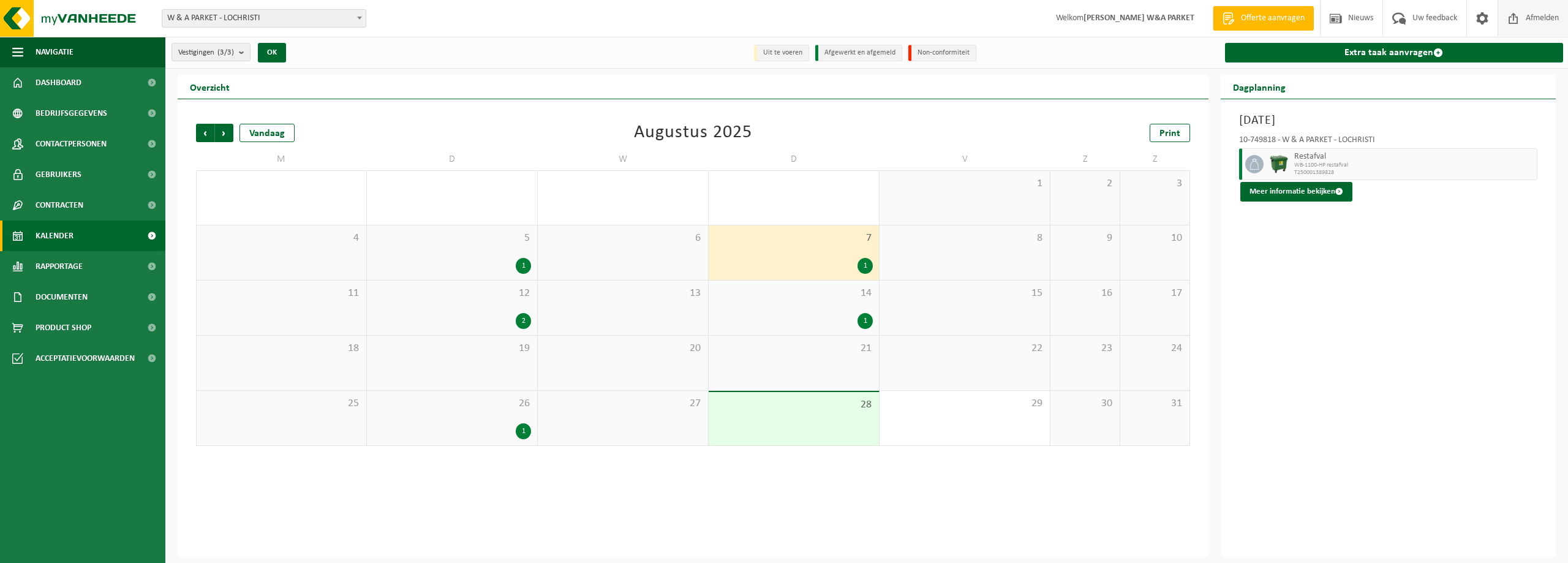
click at [1549, 19] on span "Afmelden" at bounding box center [1542, 18] width 39 height 36
